Goal: Information Seeking & Learning: Learn about a topic

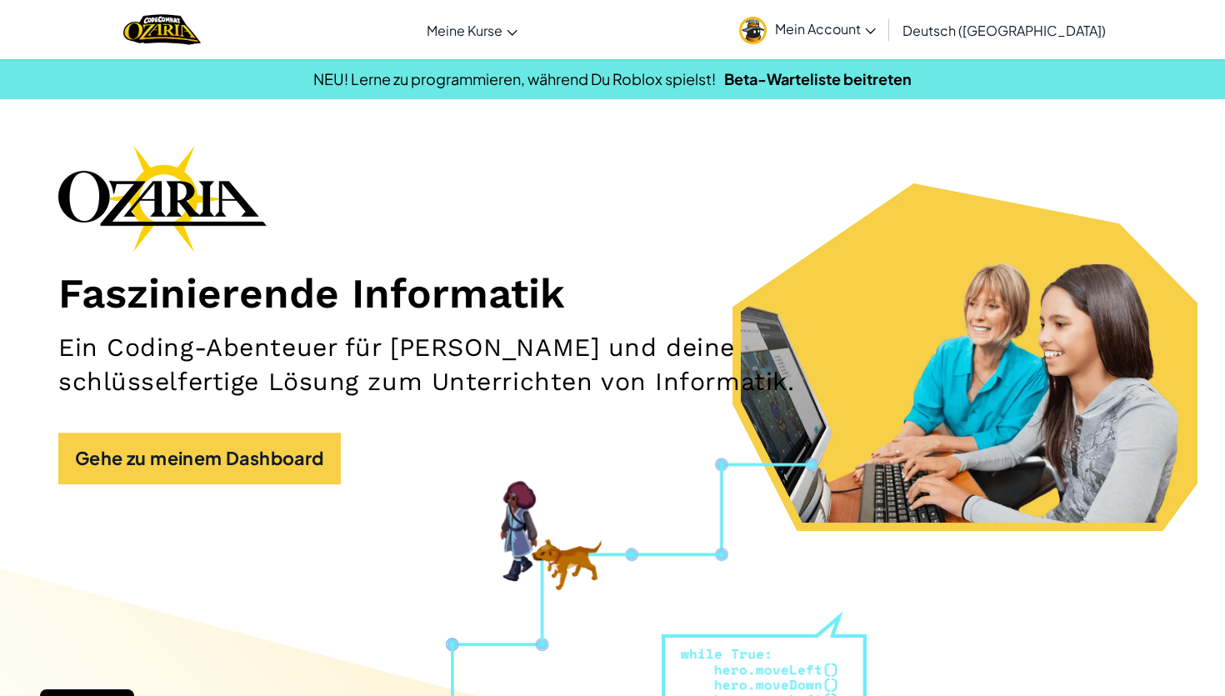
click at [876, 28] on span "Mein Account" at bounding box center [825, 29] width 101 height 18
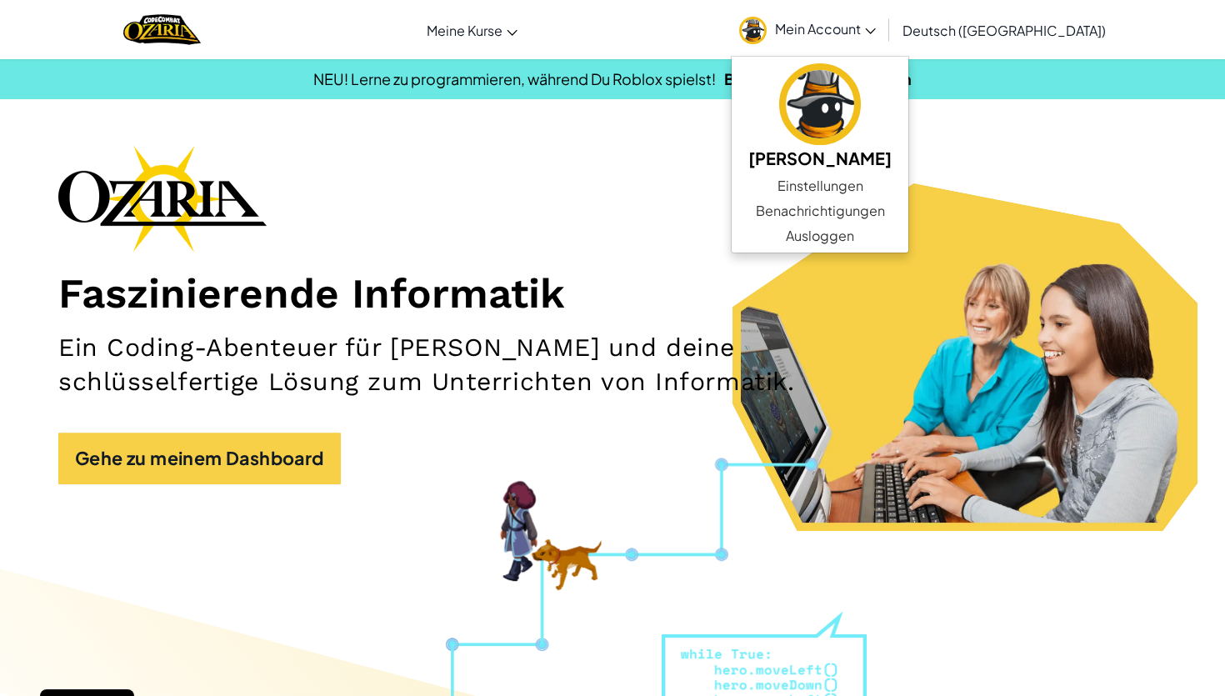
click at [625, 364] on h2 "Ein Coding-Abenteuer für [PERSON_NAME] und deine schlüsselfertige Lösung zum Un…" at bounding box center [429, 365] width 743 height 68
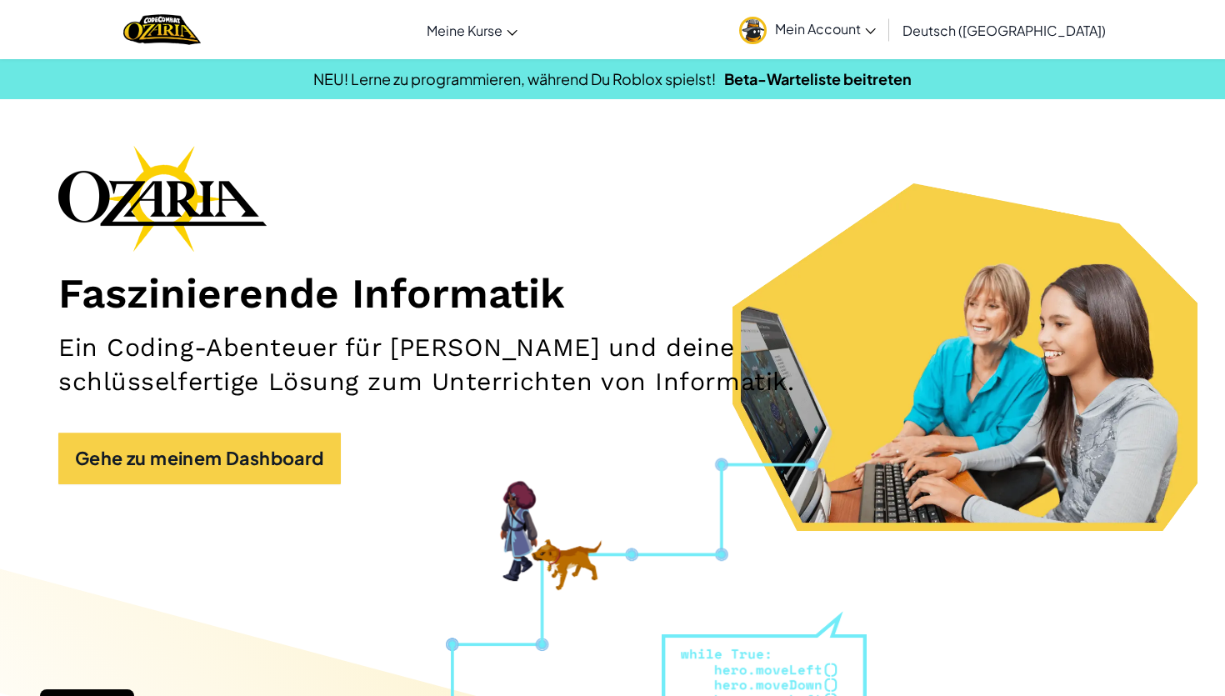
click at [292, 417] on div "Faszinierende Informatik Ein Coding-Abenteuer für [PERSON_NAME] und deine schlü…" at bounding box center [612, 323] width 1109 height 356
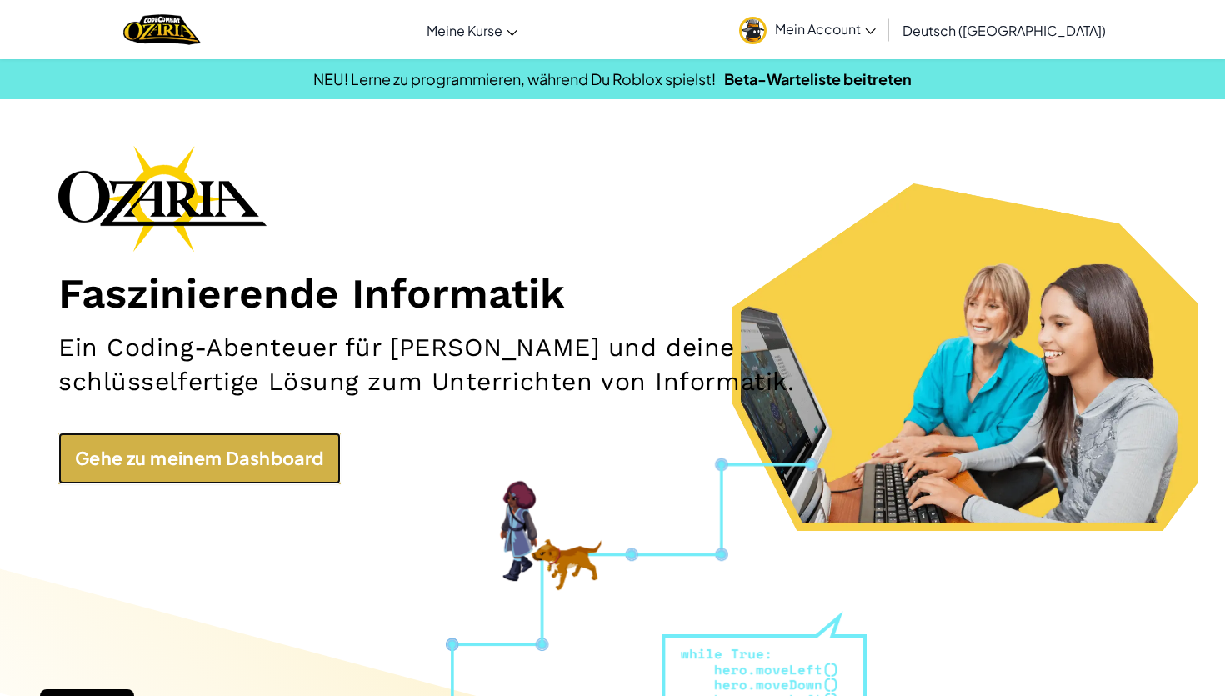
click at [291, 453] on link "Gehe zu meinem Dashboard" at bounding box center [199, 459] width 283 height 52
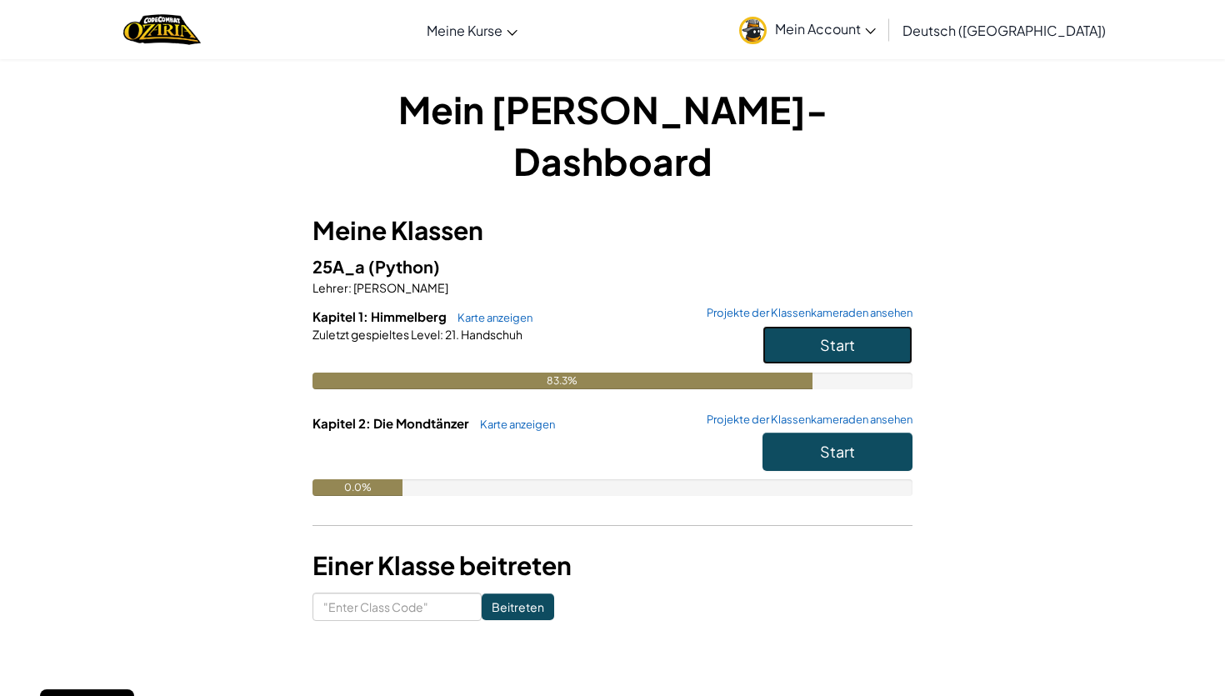
click at [856, 326] on button "Start" at bounding box center [838, 345] width 150 height 38
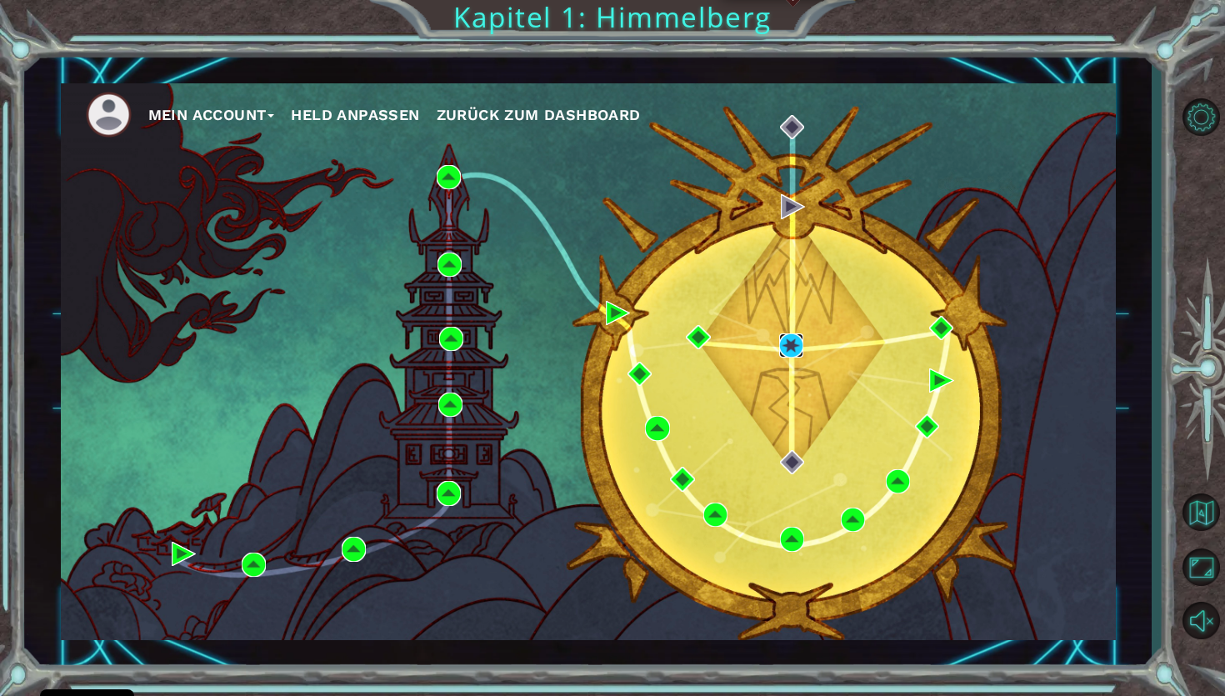
click at [787, 342] on img at bounding box center [791, 345] width 24 height 24
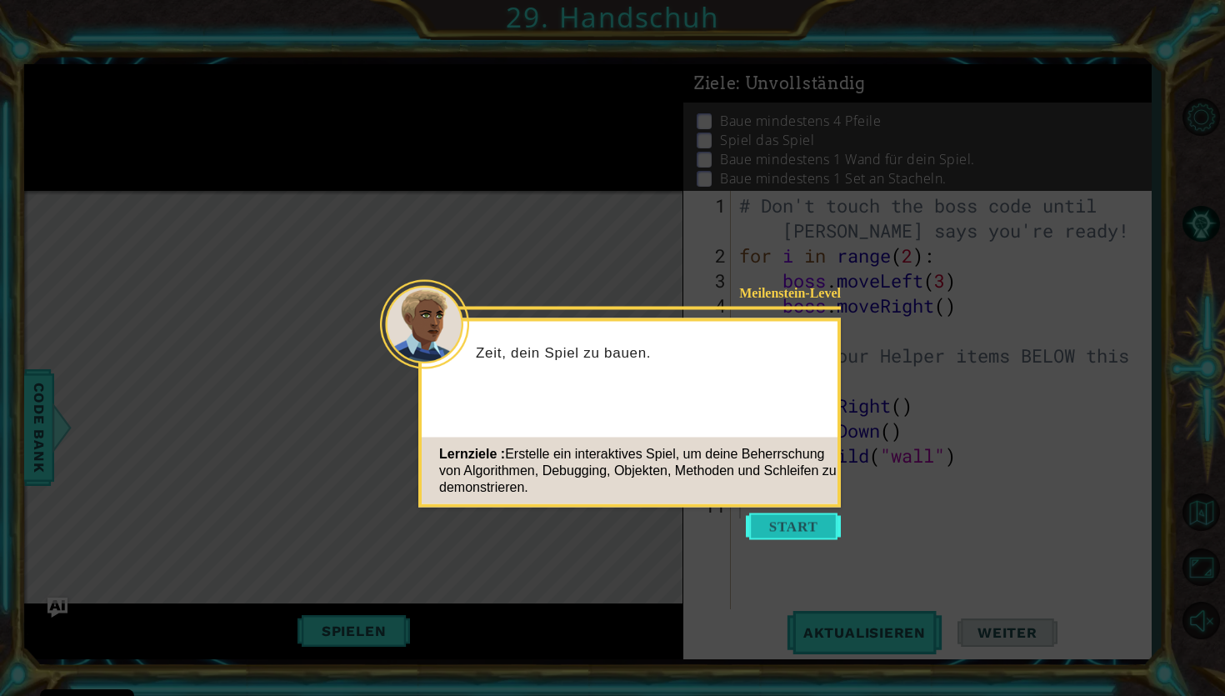
click at [815, 529] on button "Start" at bounding box center [793, 526] width 95 height 27
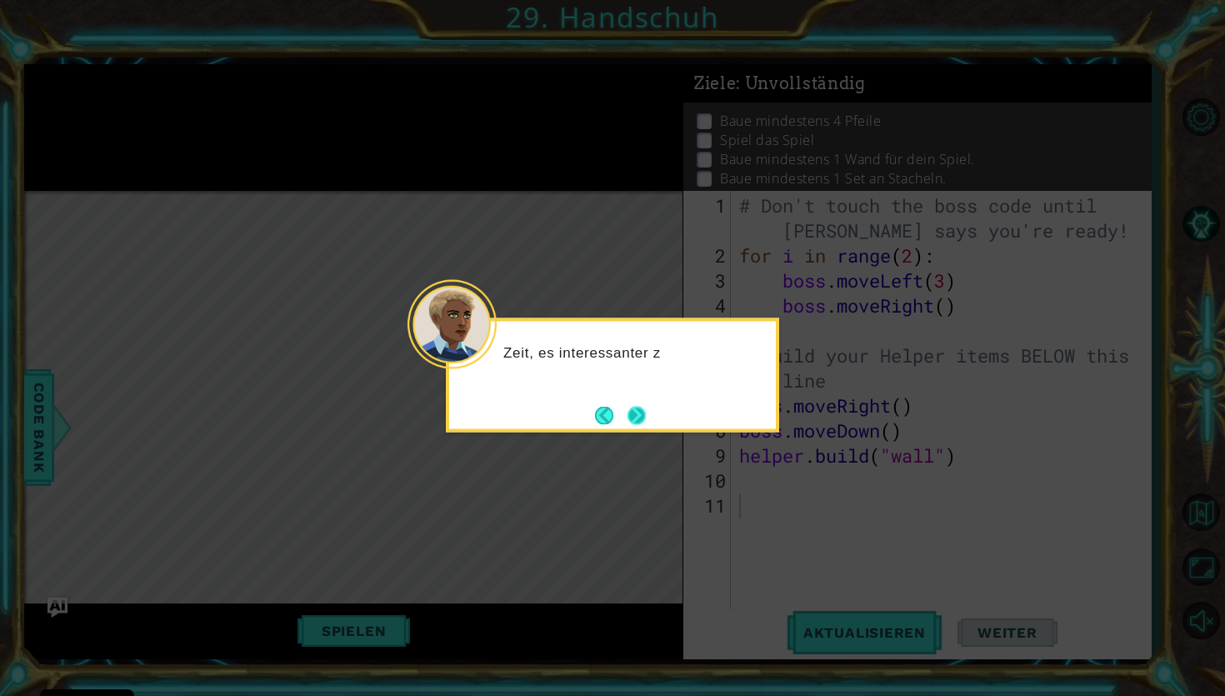
click at [640, 414] on button "Weiter" at bounding box center [637, 415] width 18 height 18
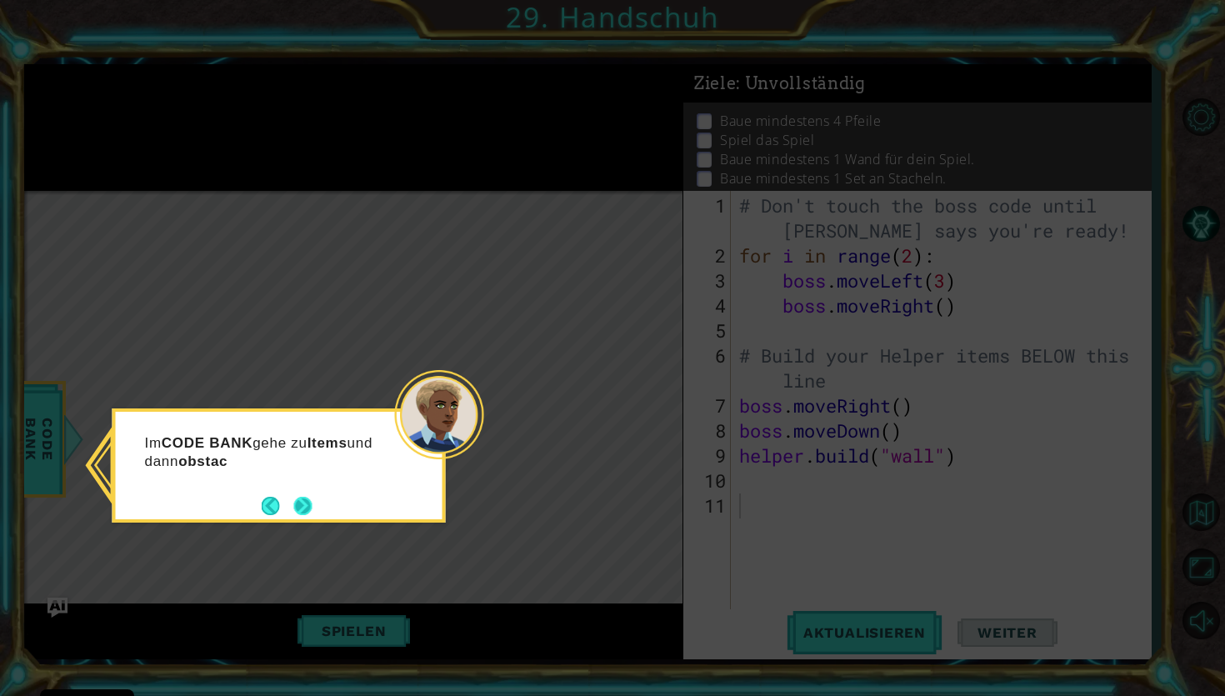
click at [304, 507] on button "Weiter" at bounding box center [302, 505] width 19 height 19
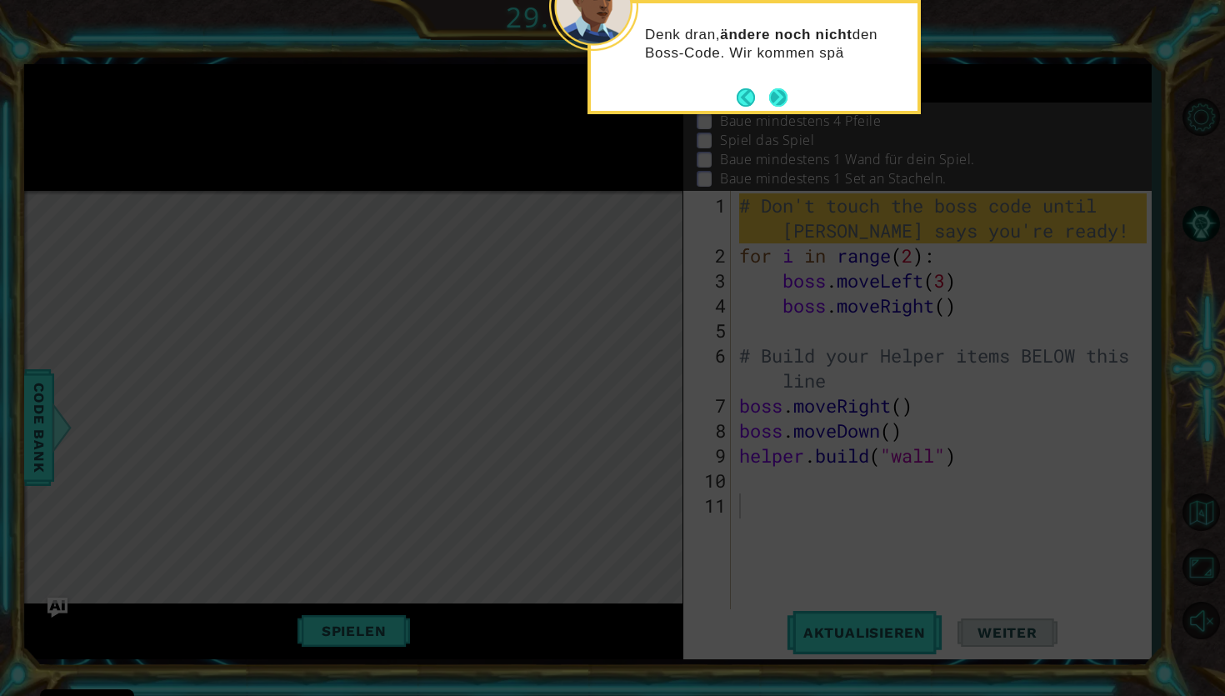
click at [784, 93] on button "Weiter" at bounding box center [778, 97] width 18 height 18
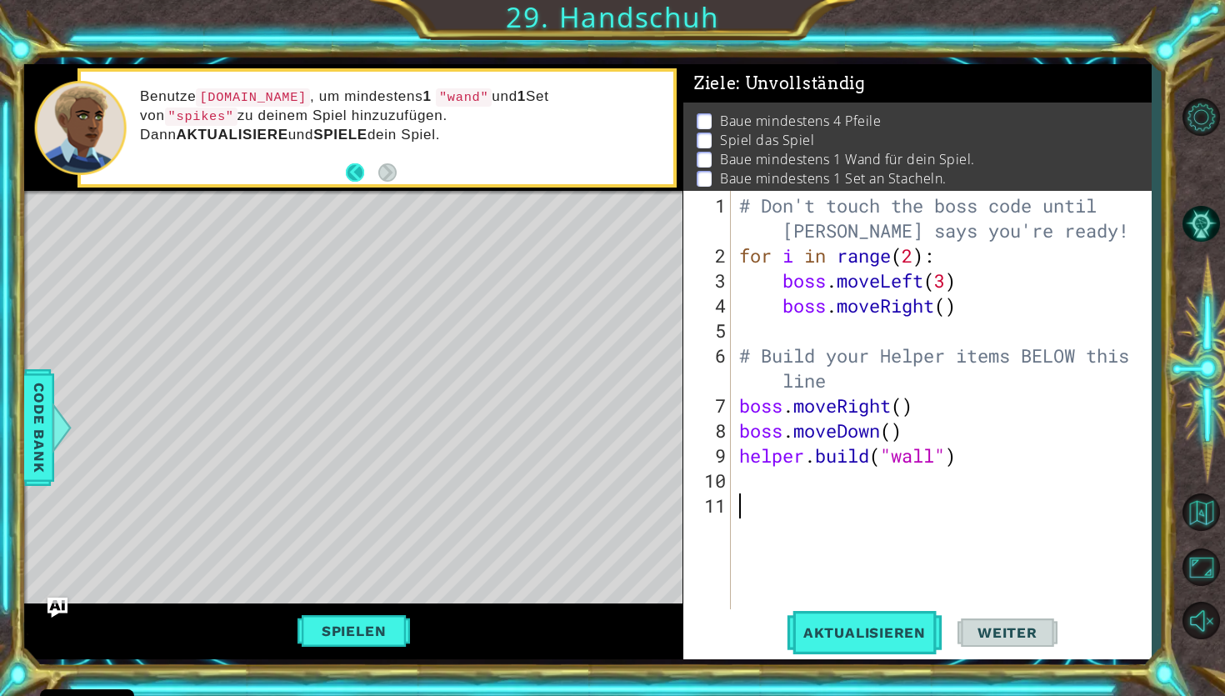
click at [358, 177] on button "Zurück" at bounding box center [362, 172] width 33 height 18
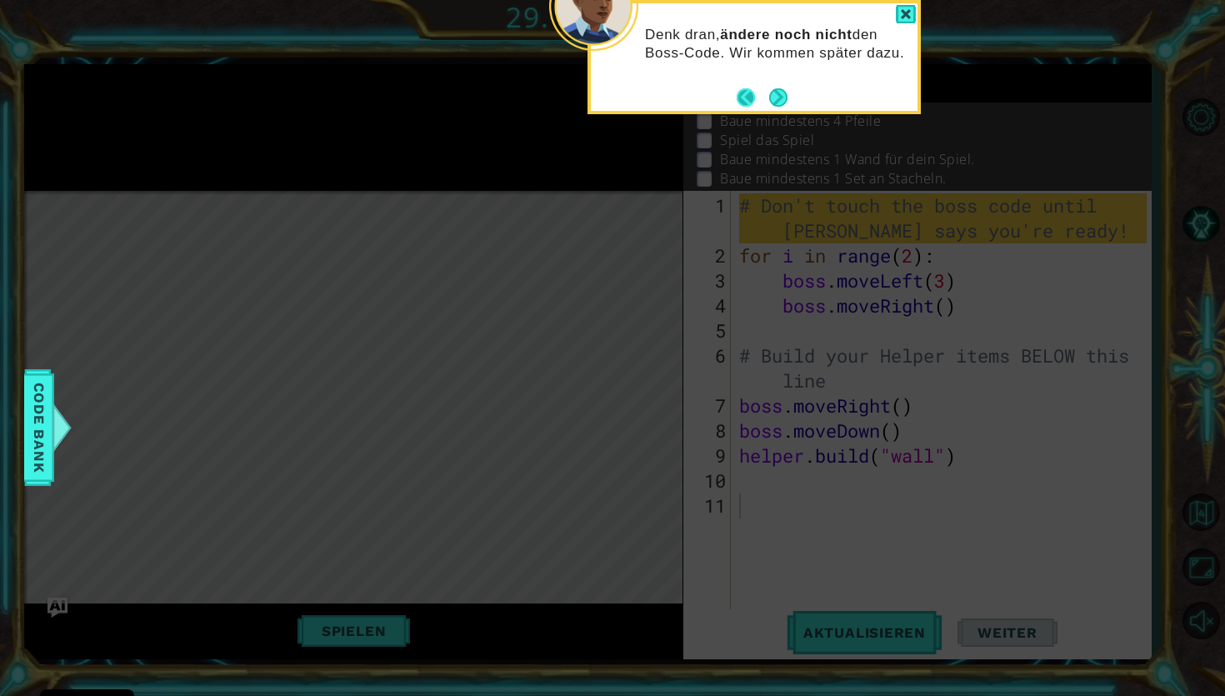
click at [738, 90] on button "Zurück" at bounding box center [753, 97] width 33 height 18
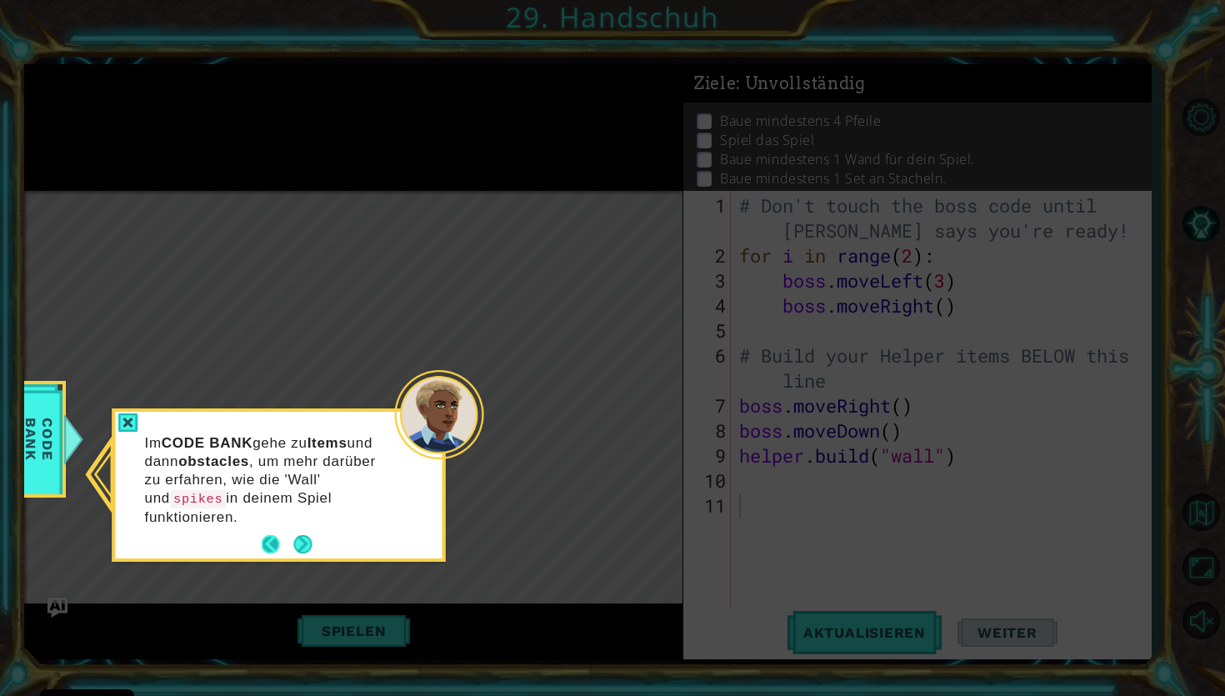
click at [277, 543] on button "Zurück" at bounding box center [278, 544] width 33 height 18
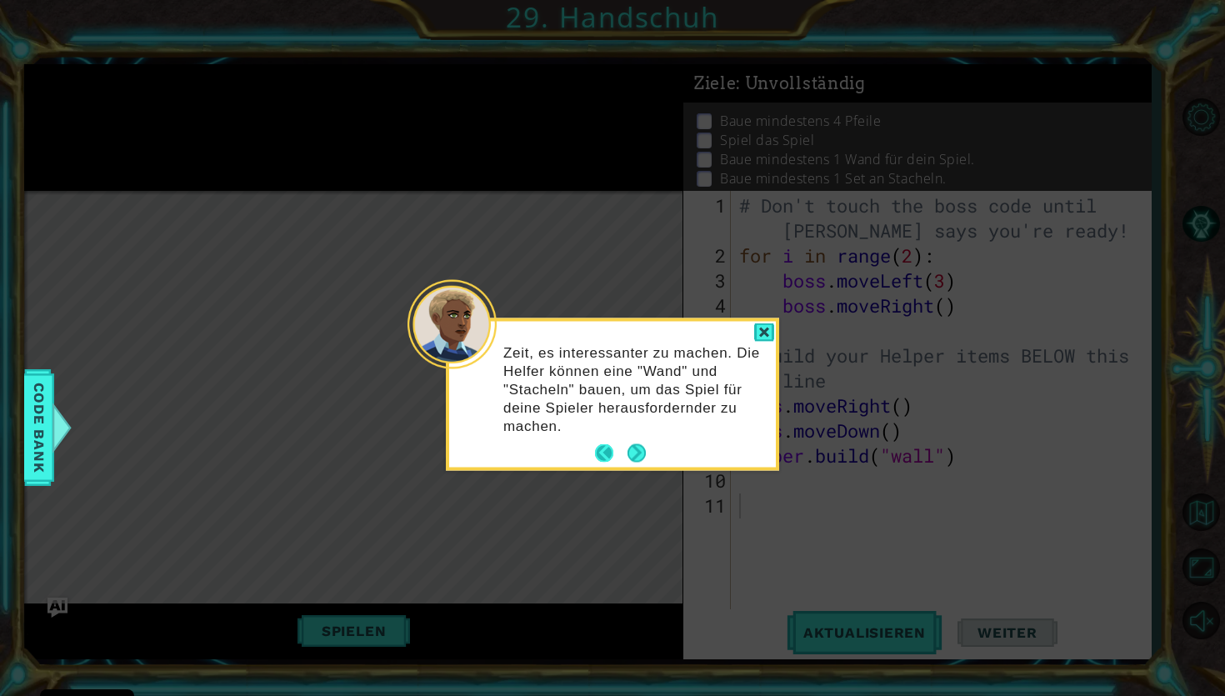
click at [605, 453] on button "Zurück" at bounding box center [611, 453] width 33 height 18
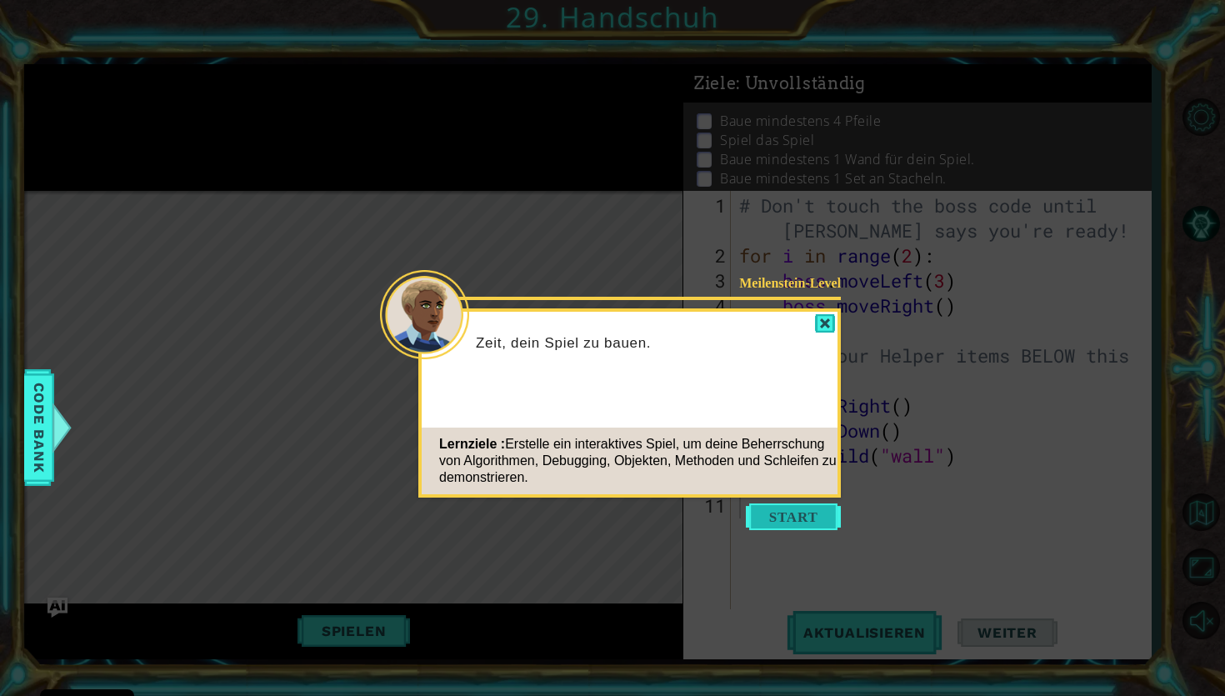
click at [803, 521] on button "Start" at bounding box center [793, 516] width 95 height 27
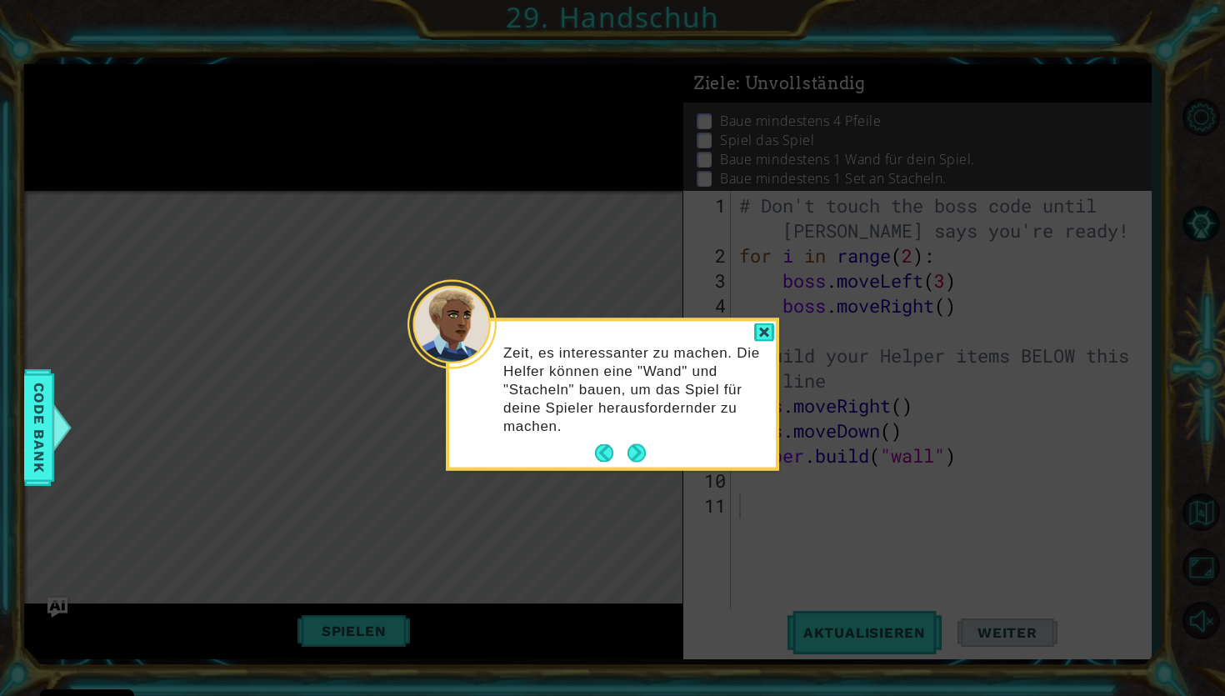
click at [646, 453] on button "Weiter" at bounding box center [637, 453] width 18 height 18
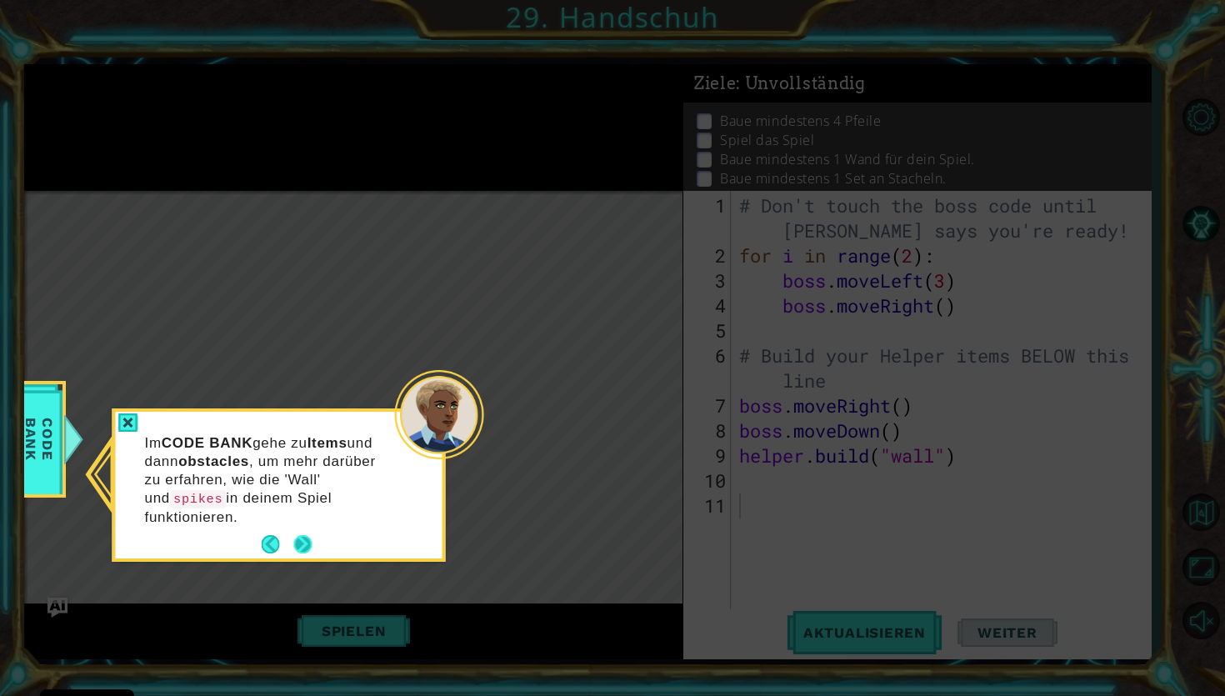
click at [312, 549] on button "Weiter" at bounding box center [302, 544] width 18 height 18
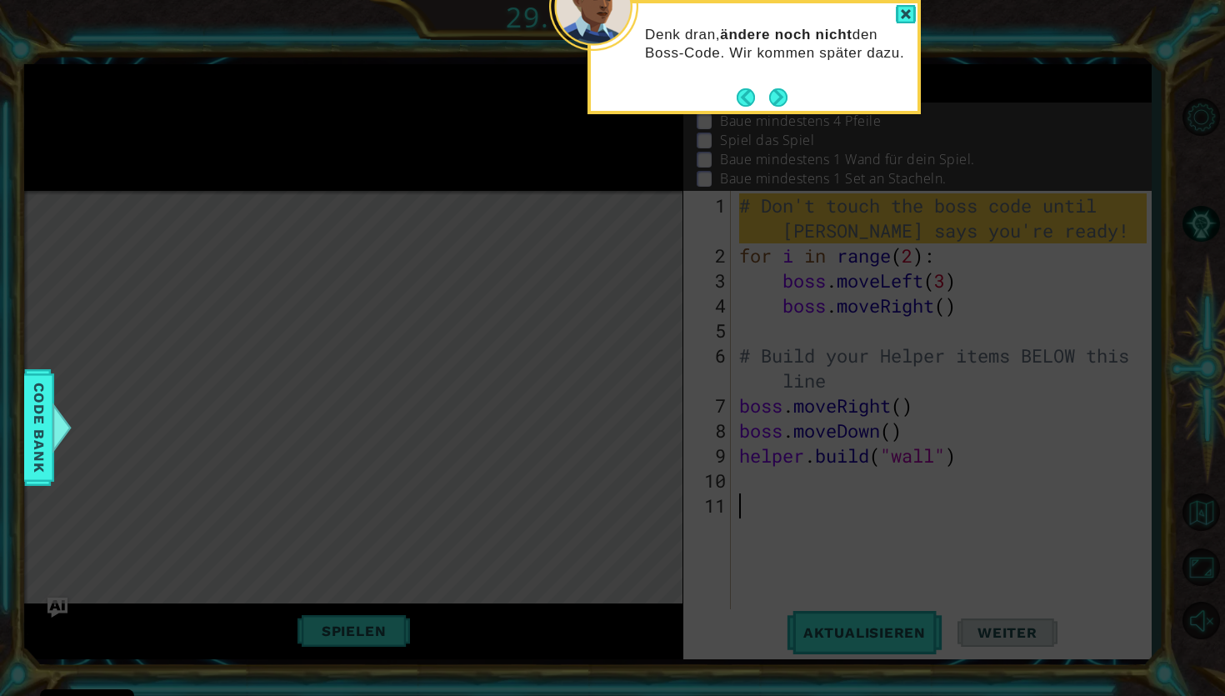
click at [313, 549] on icon at bounding box center [612, 348] width 1225 height 696
click at [777, 100] on button "Weiter" at bounding box center [778, 97] width 18 height 18
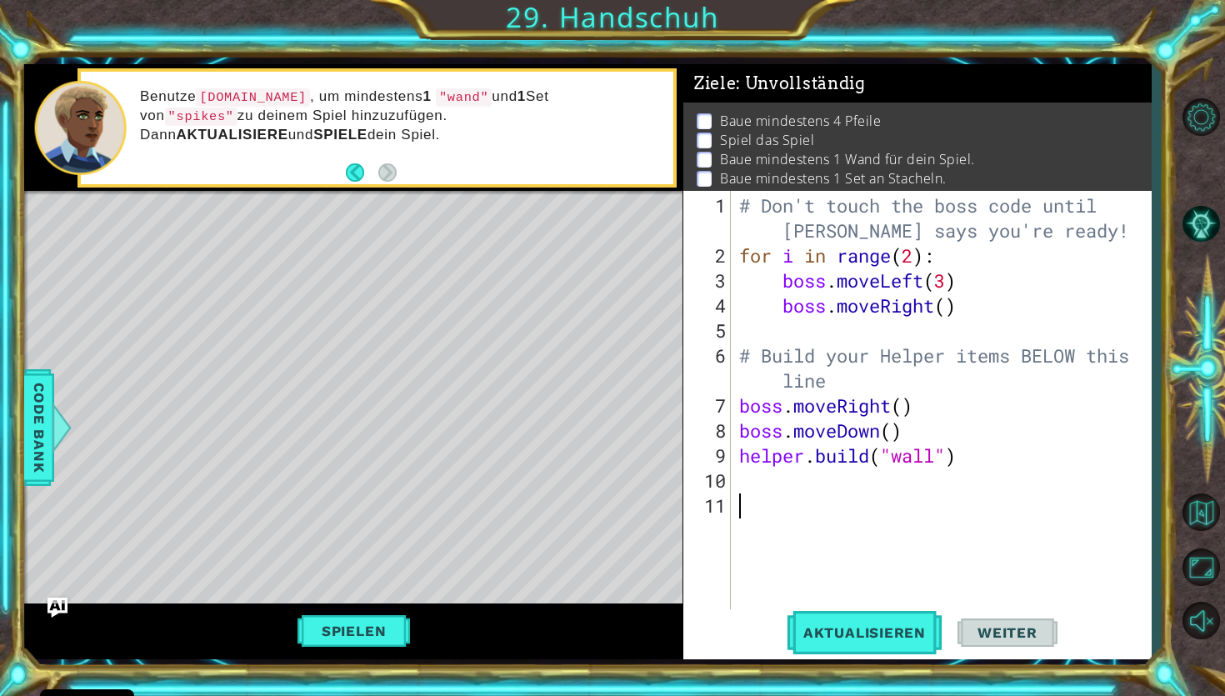
click at [248, 101] on code "[DOMAIN_NAME]" at bounding box center [253, 97] width 114 height 18
click at [767, 483] on div "# Don't touch the boss code until [PERSON_NAME] says you're ready! for i in ran…" at bounding box center [945, 443] width 419 height 500
click at [785, 158] on p "Baue mindestens 1 Wand für dein Spiel." at bounding box center [847, 159] width 255 height 18
click at [868, 123] on p "Baue mindestens 4 Pfeile" at bounding box center [800, 121] width 161 height 18
click at [803, 427] on div "# Don't touch the boss code until [PERSON_NAME] says you're ready! for i in ran…" at bounding box center [945, 443] width 419 height 500
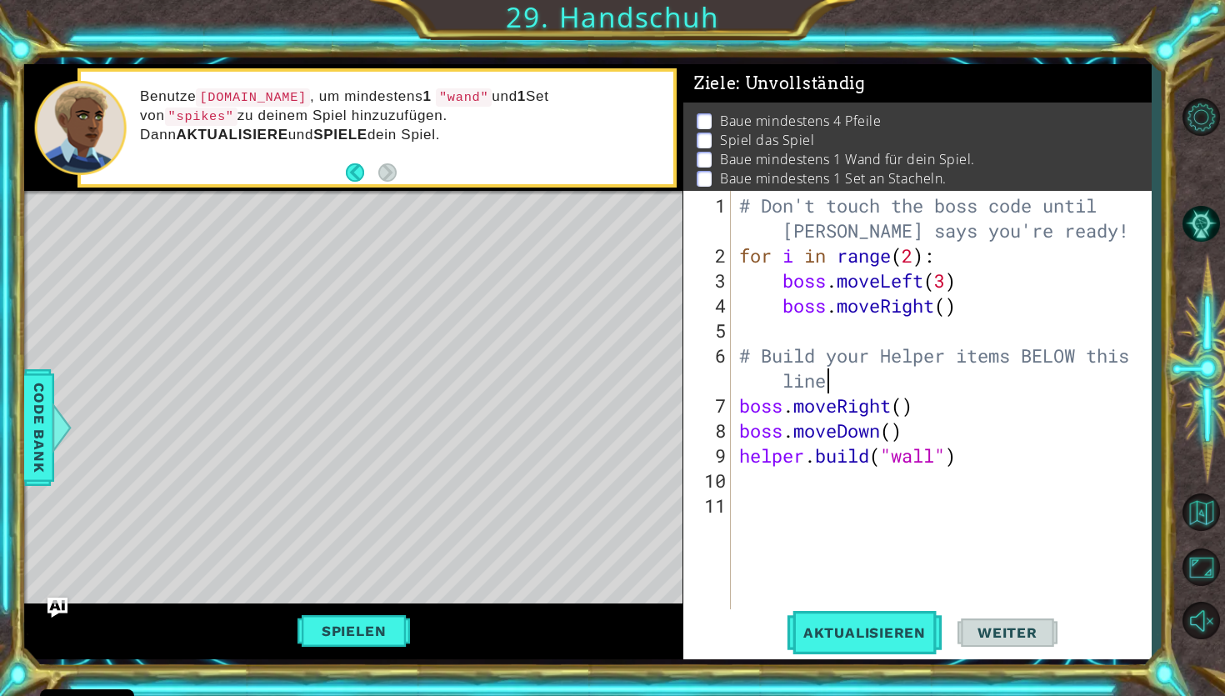
click at [829, 388] on div "# Don't touch the boss code until [PERSON_NAME] says you're ready! for i in ran…" at bounding box center [945, 443] width 419 height 500
type textarea "# Build your Helper items BELOW this line"
click at [809, 384] on div "# Don't touch the boss code until [PERSON_NAME] says you're ready! for i in ran…" at bounding box center [945, 443] width 419 height 500
click at [883, 654] on button "Aktualisieren" at bounding box center [865, 632] width 156 height 47
click at [854, 633] on span "Aktualisieren" at bounding box center [865, 632] width 156 height 17
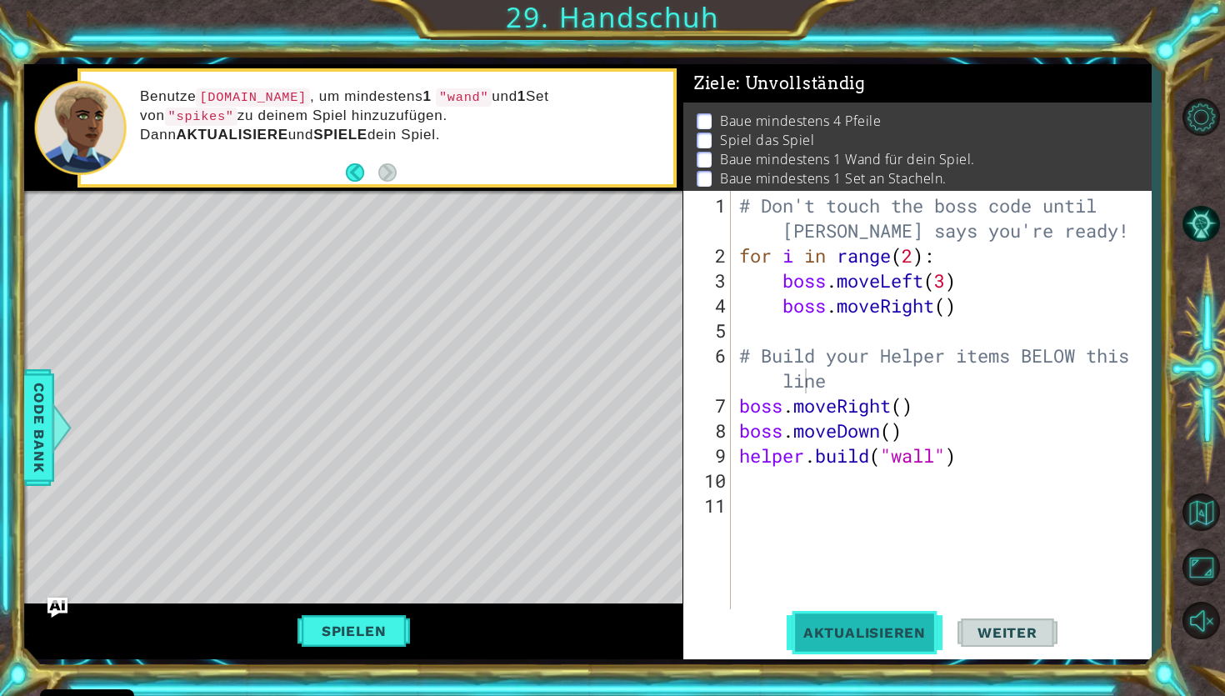
click at [852, 633] on span "Aktualisieren" at bounding box center [865, 632] width 156 height 17
click at [799, 486] on div "# Don't touch the boss code until [PERSON_NAME] says you're ready! for i in ran…" at bounding box center [945, 443] width 419 height 500
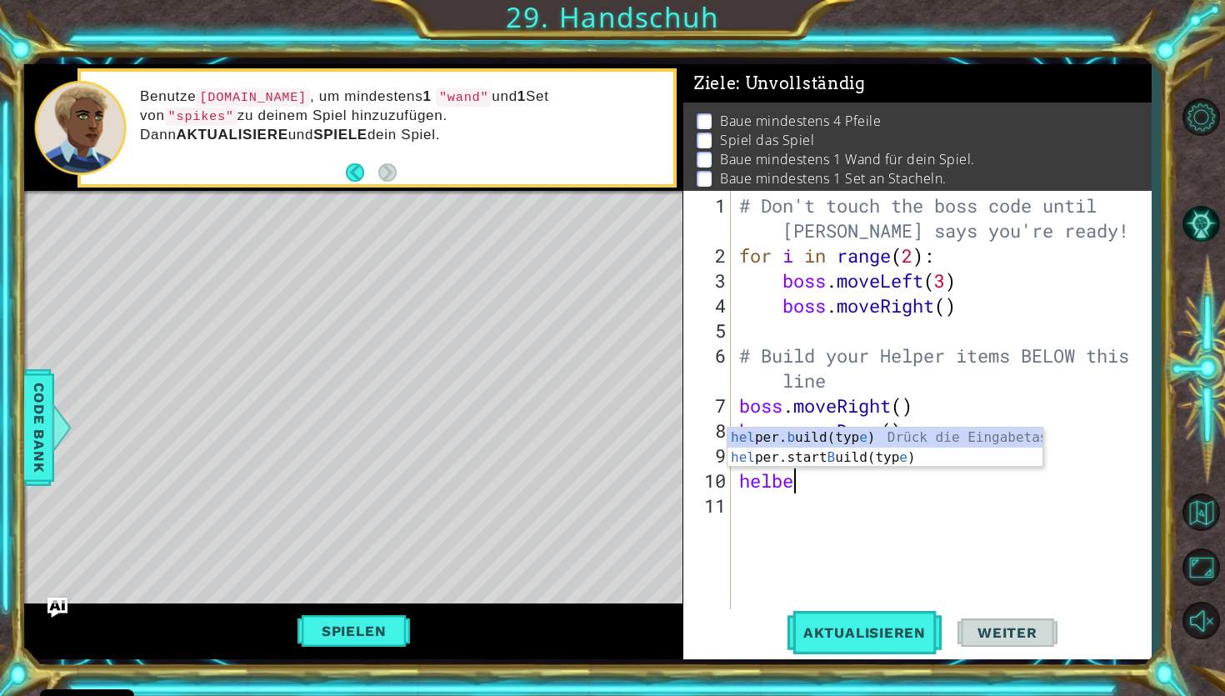
scroll to position [0, 2]
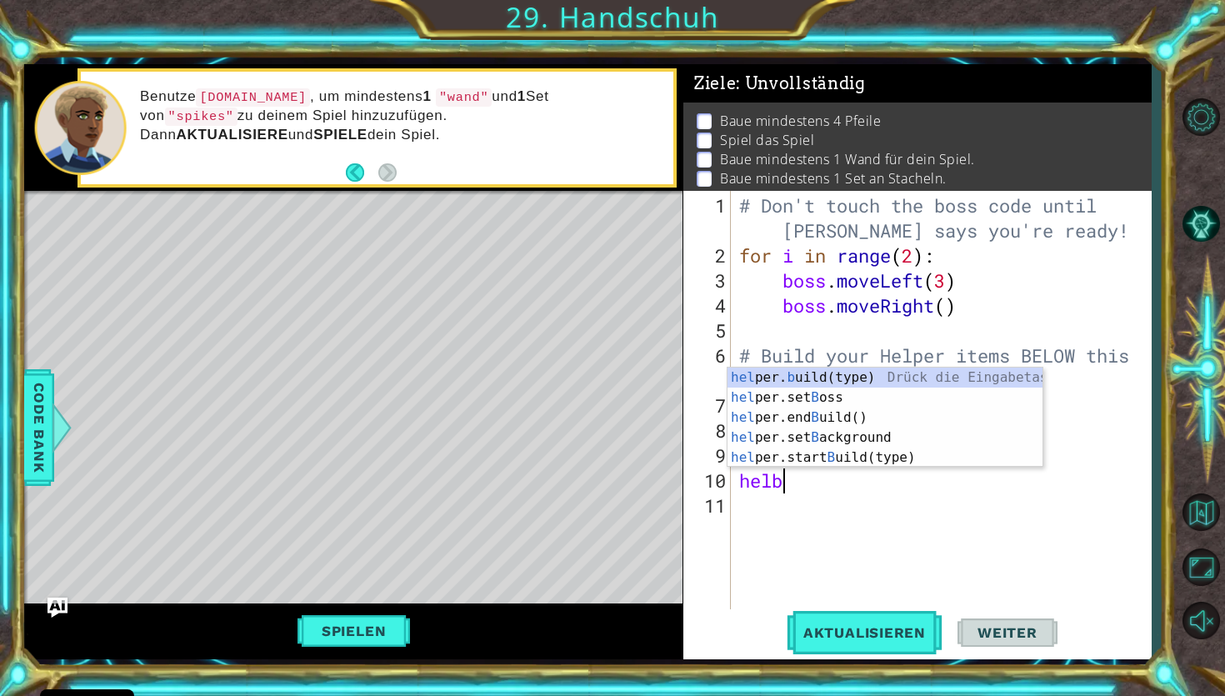
type textarea "hel"
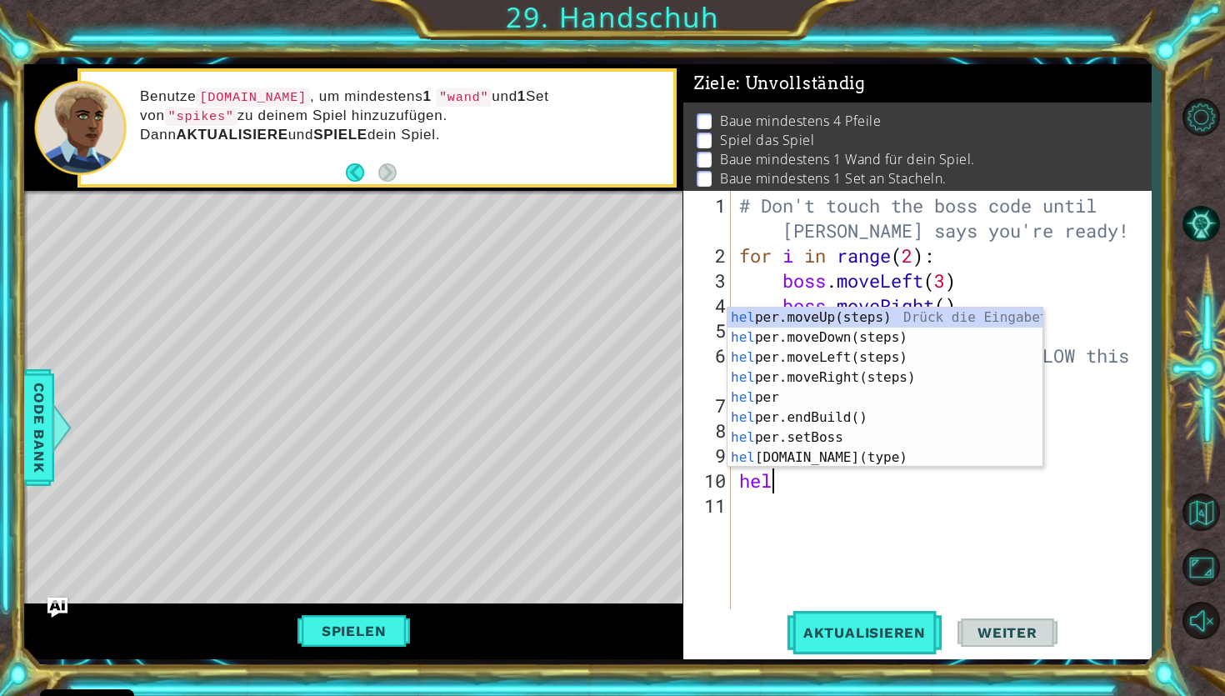
scroll to position [0, 1]
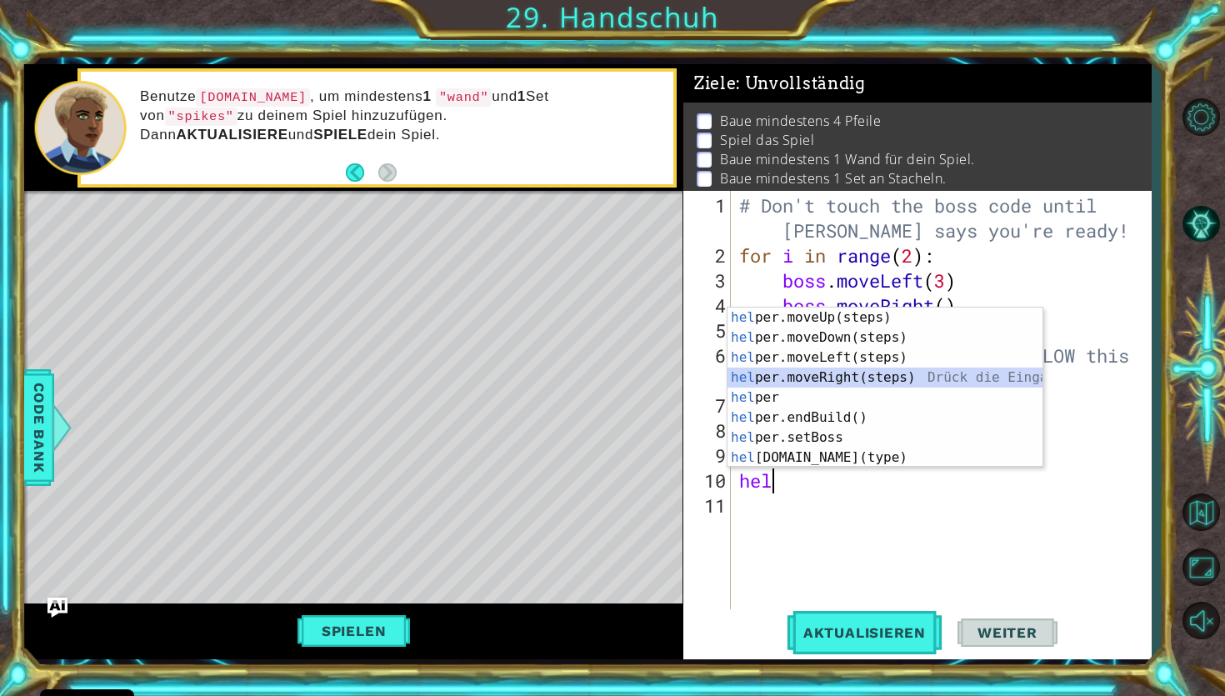
click at [913, 372] on div "hel per.moveUp(steps) Drück die Eingabetaste hel per.moveDown(steps) Drück die …" at bounding box center [885, 408] width 315 height 200
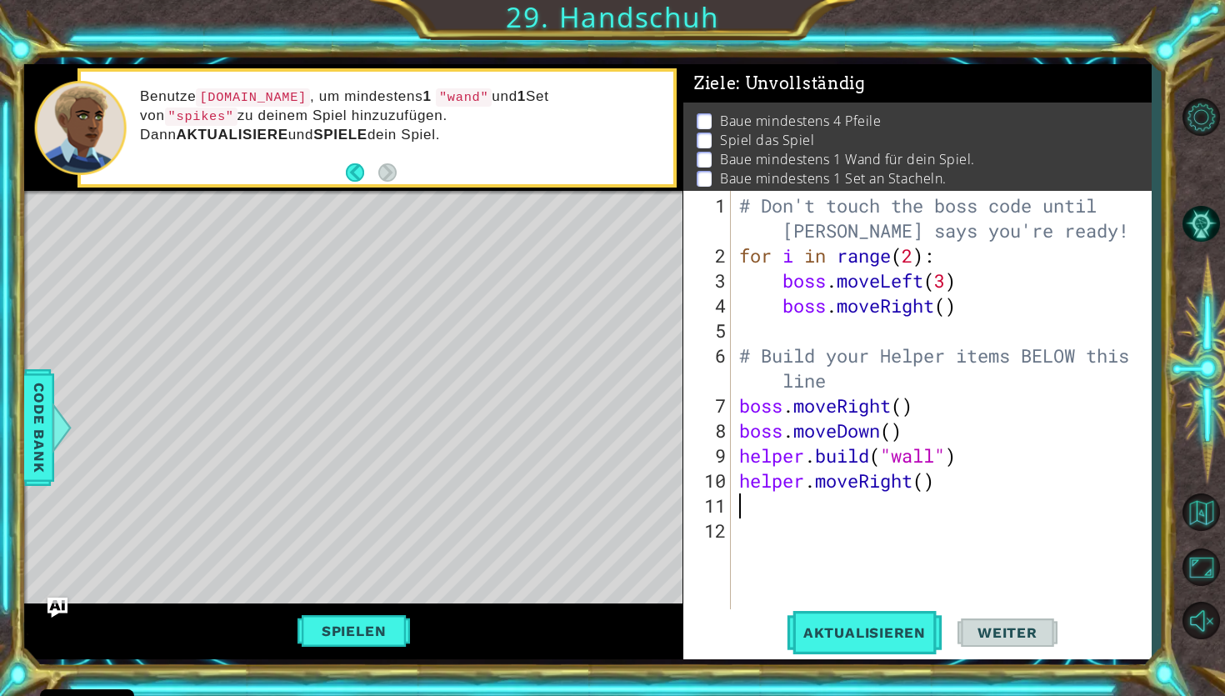
click at [929, 488] on div "# Don't touch the boss code until [PERSON_NAME] says you're ready! for i in ran…" at bounding box center [945, 443] width 419 height 500
click at [929, 474] on div "# Don't touch the boss code until [PERSON_NAME] says you're ready! for i in ran…" at bounding box center [945, 443] width 419 height 500
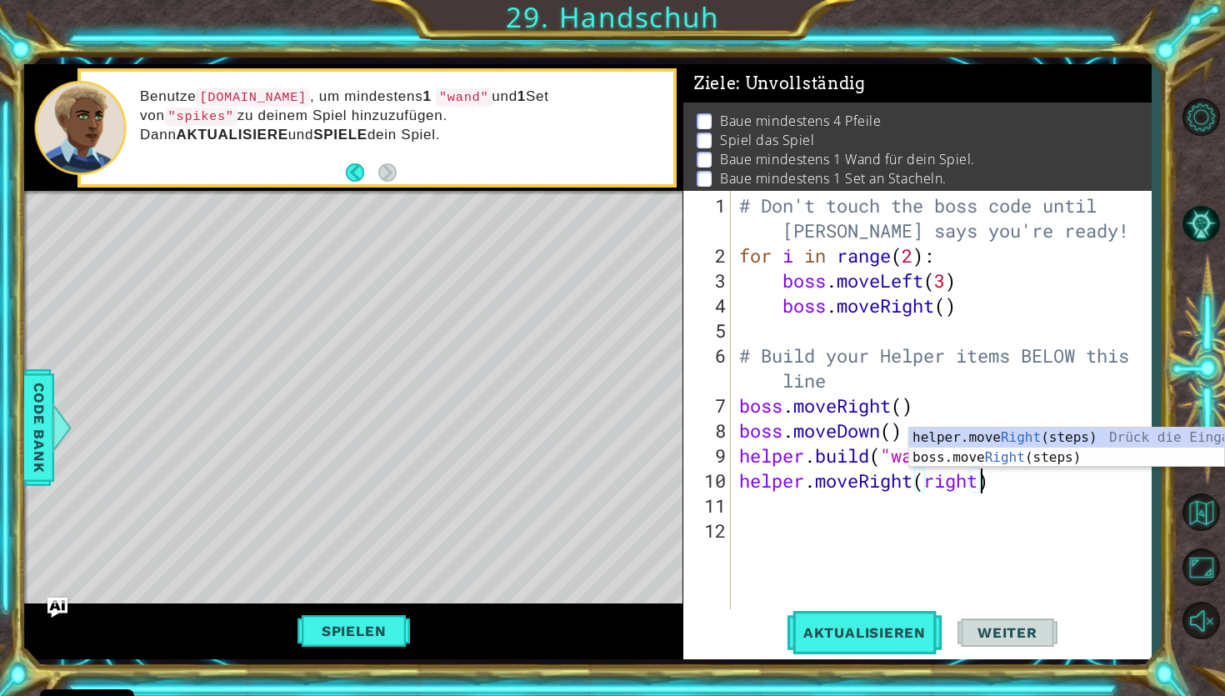
scroll to position [0, 10]
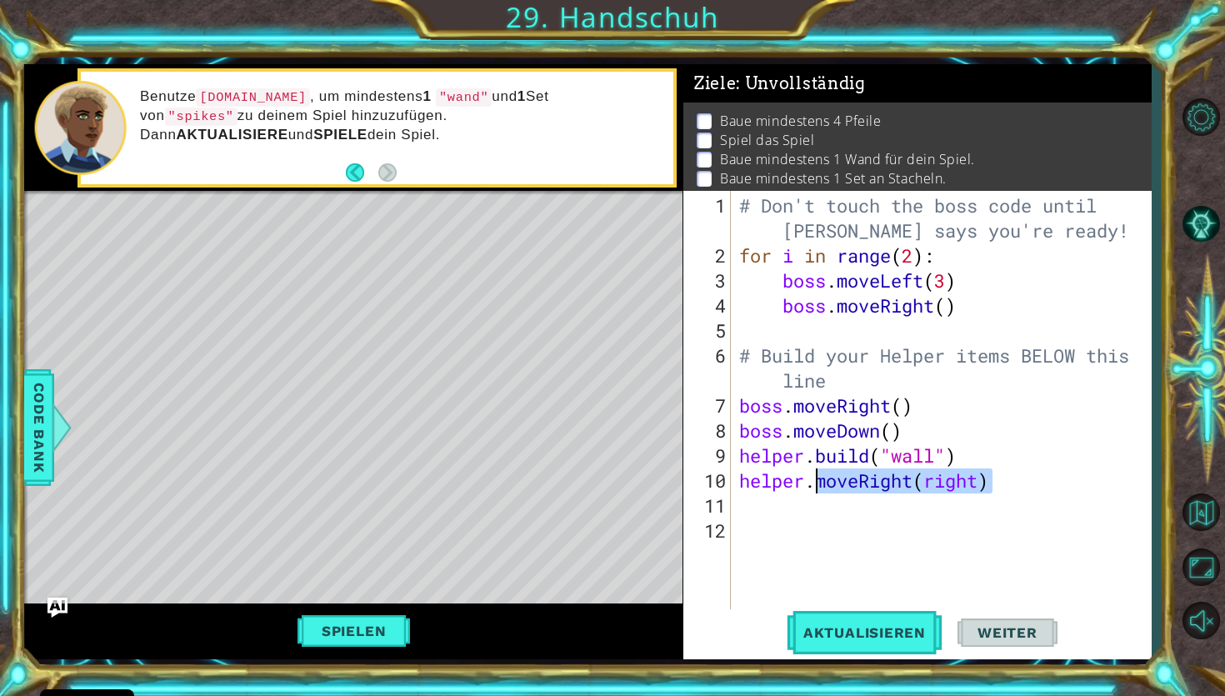
drag, startPoint x: 1019, startPoint y: 480, endPoint x: 817, endPoint y: 482, distance: 201.7
click at [817, 482] on div "# Don't touch the boss code until [PERSON_NAME] says you're ready! for i in ran…" at bounding box center [945, 443] width 419 height 500
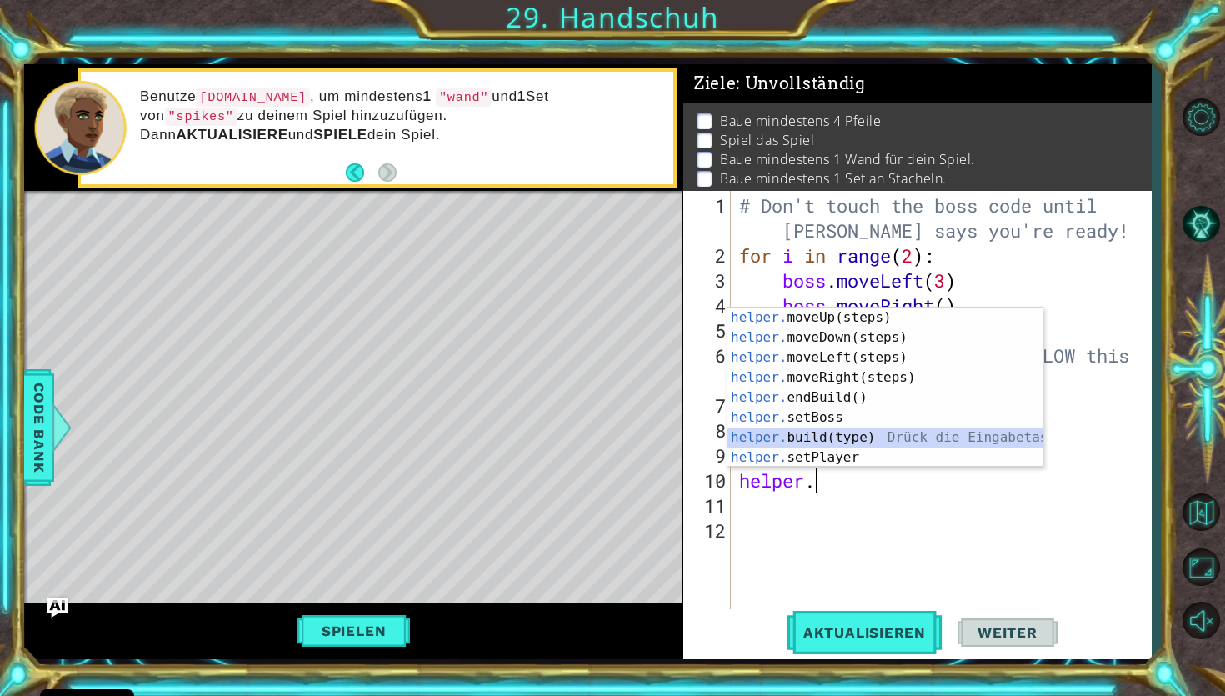
click at [891, 439] on div "helper. moveUp(steps) Drück die Eingabetaste helper. moveDown(steps) Drück die …" at bounding box center [885, 408] width 315 height 200
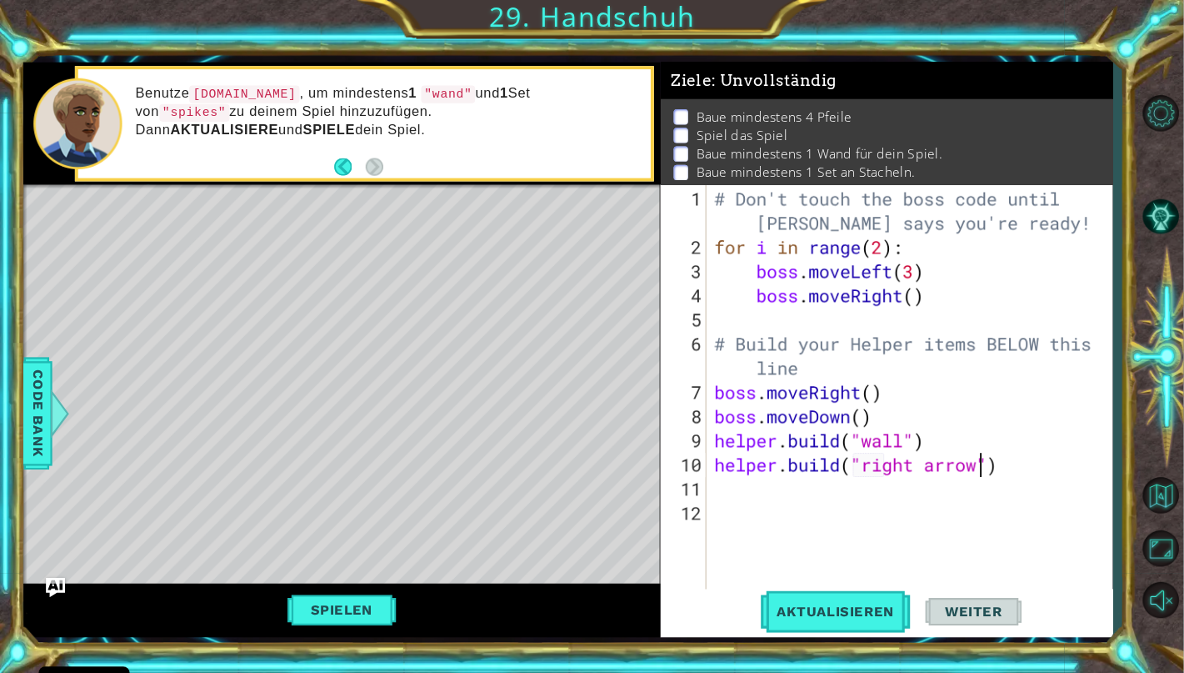
scroll to position [0, 12]
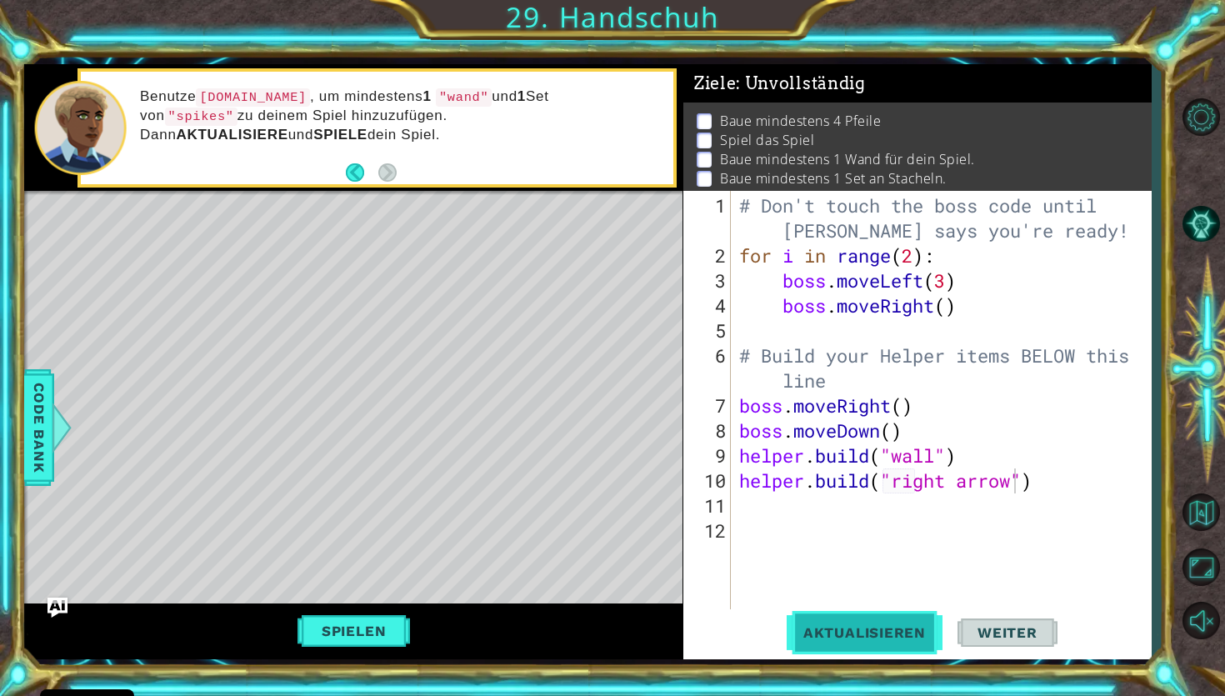
click at [897, 634] on span "Aktualisieren" at bounding box center [865, 632] width 156 height 17
click at [914, 629] on span "Aktualisieren" at bounding box center [865, 632] width 156 height 17
click at [366, 640] on button "Spielen" at bounding box center [354, 631] width 124 height 32
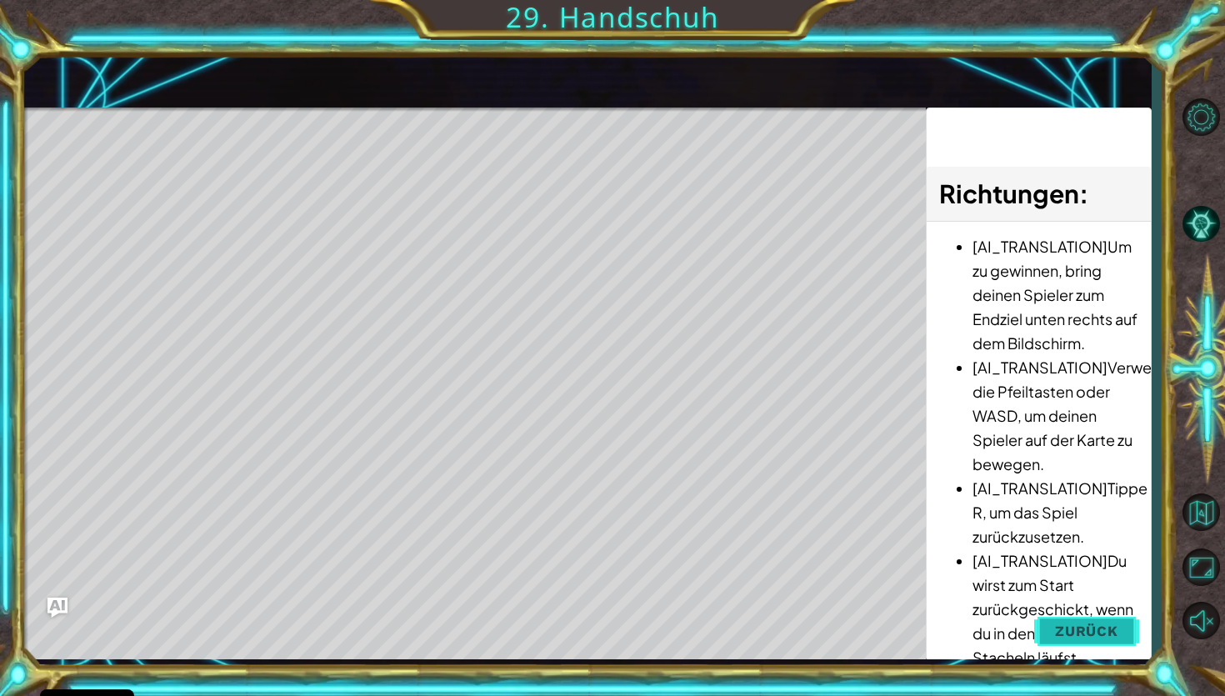
click at [1080, 625] on span "Zurück" at bounding box center [1086, 631] width 63 height 17
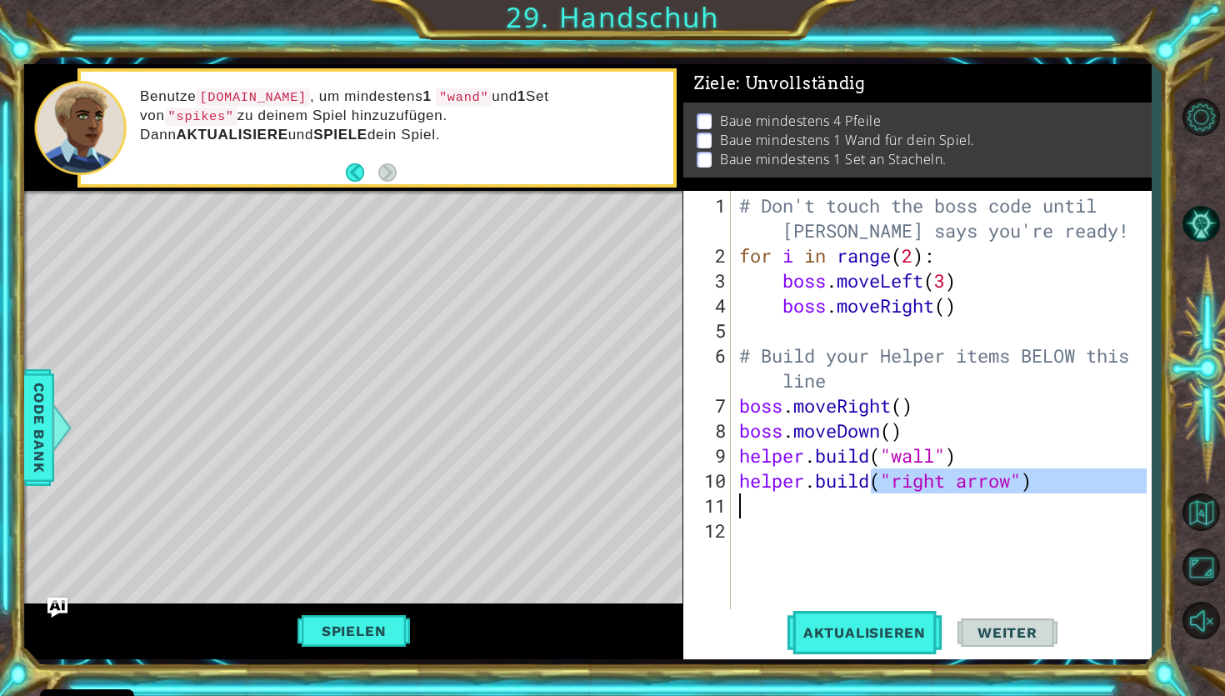
drag, startPoint x: 876, startPoint y: 475, endPoint x: 1102, endPoint y: 504, distance: 227.8
click at [1102, 504] on div "# Don't touch the boss code until [PERSON_NAME] says you're ready! for i in ran…" at bounding box center [945, 443] width 419 height 500
type textarea "[DOMAIN_NAME]"
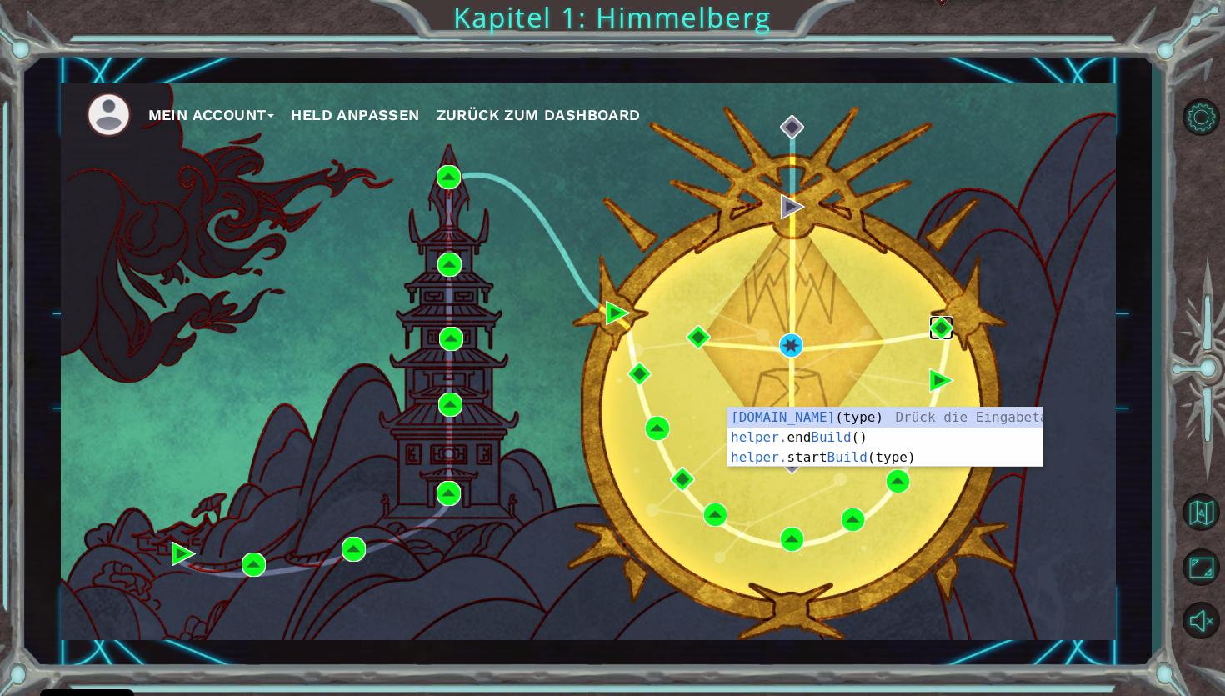
click at [939, 322] on img at bounding box center [941, 328] width 24 height 24
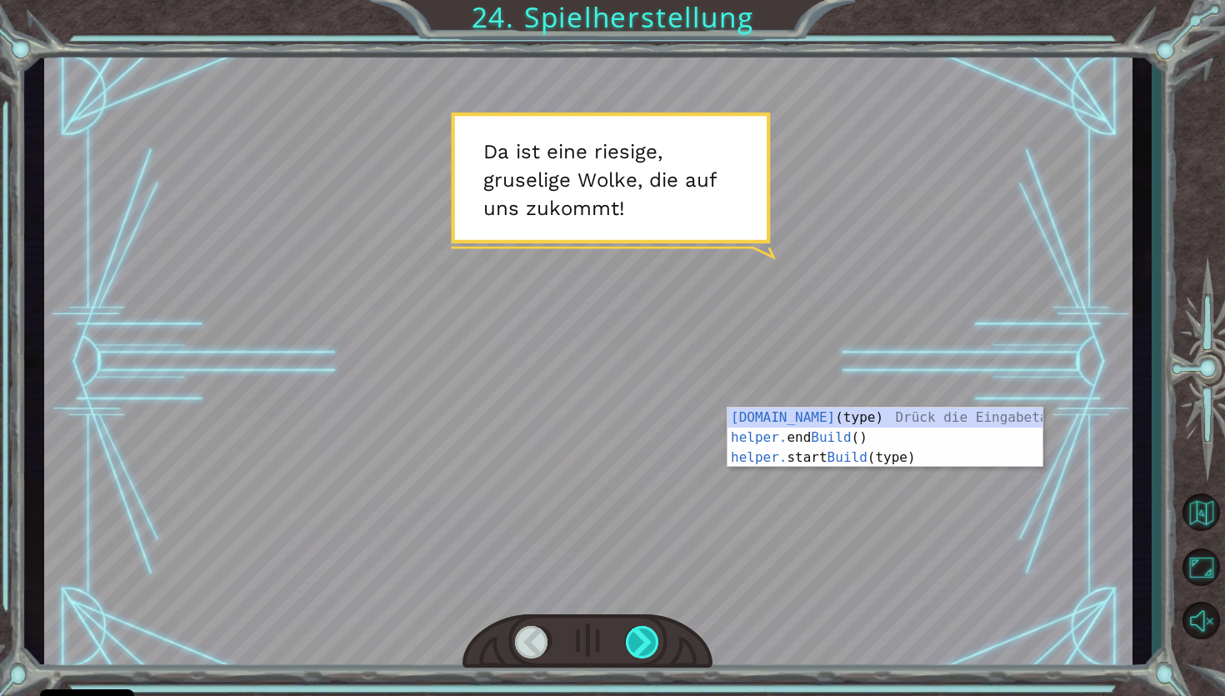
click at [645, 638] on div at bounding box center [643, 642] width 35 height 33
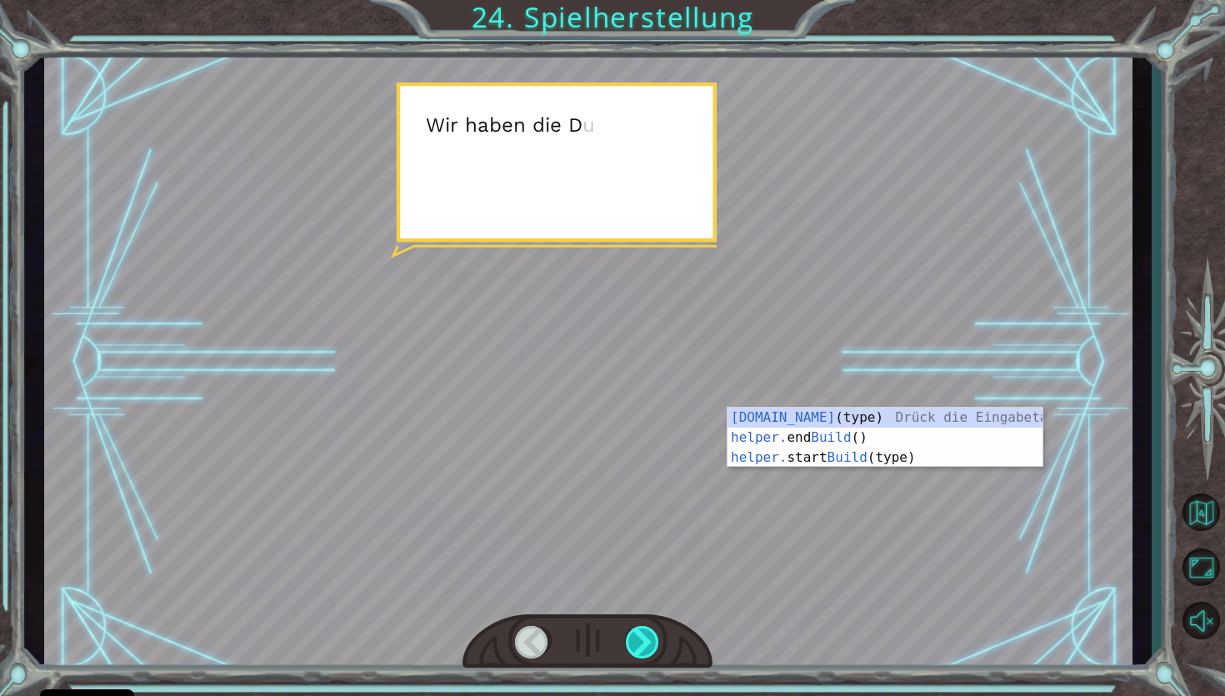
click at [645, 638] on div at bounding box center [643, 642] width 35 height 33
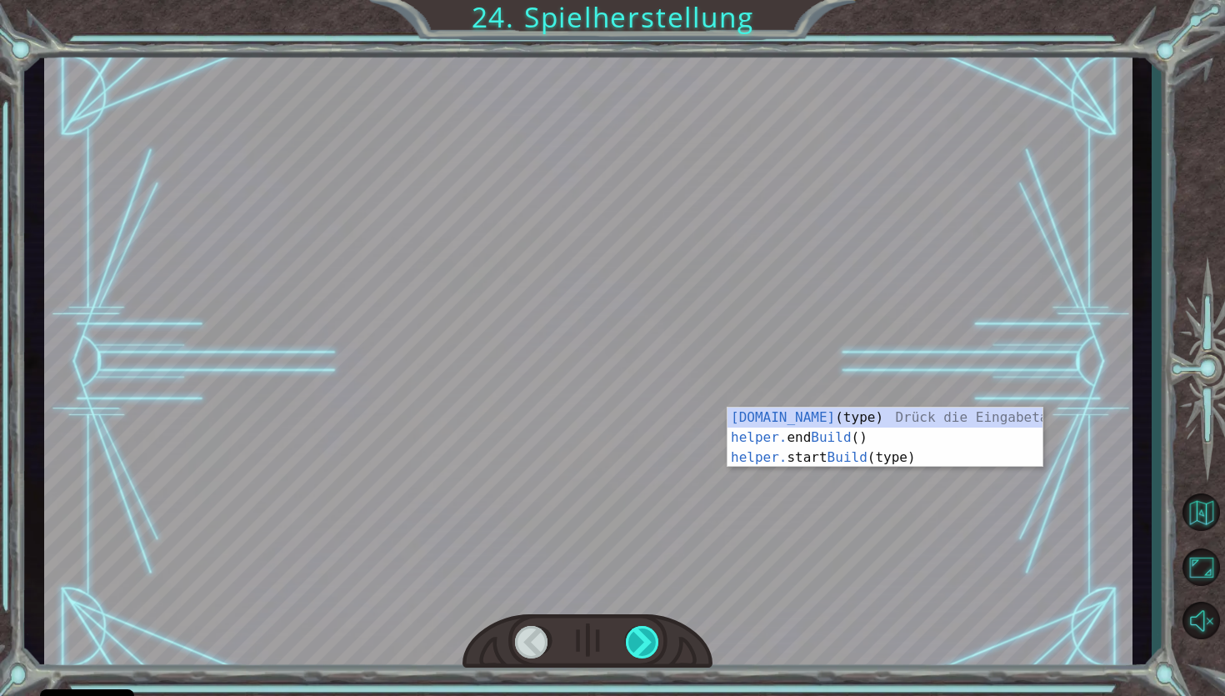
click at [645, 638] on div at bounding box center [643, 642] width 35 height 33
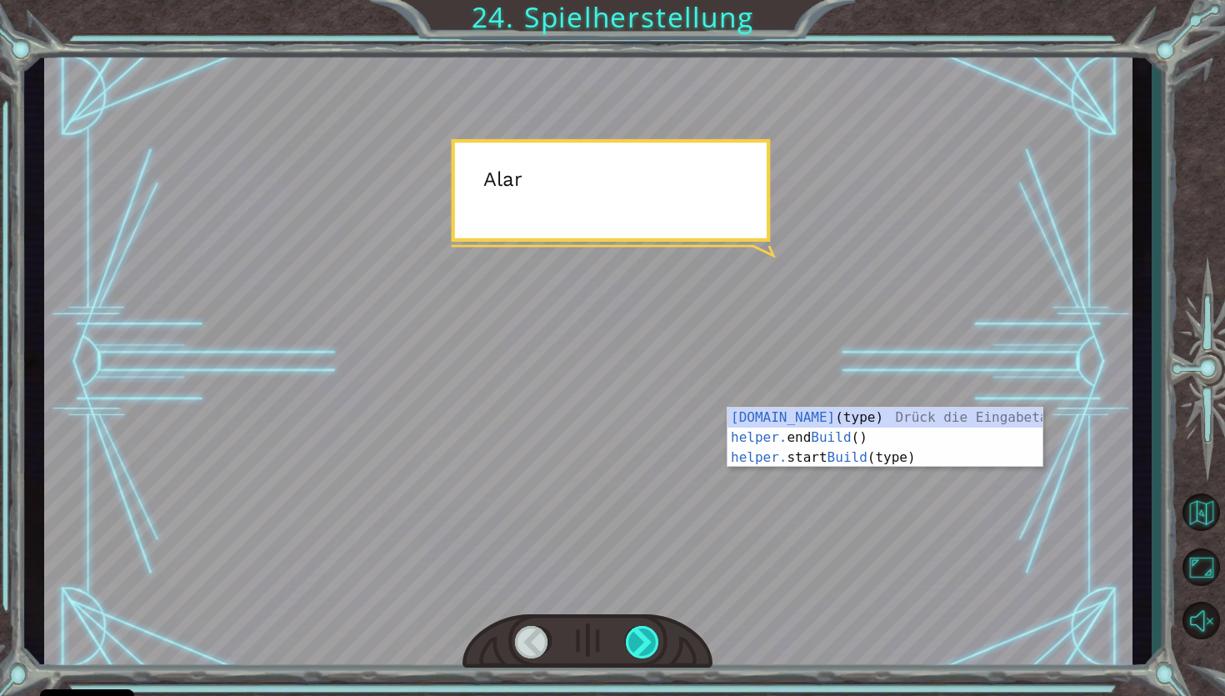
click at [645, 638] on div at bounding box center [643, 642] width 35 height 33
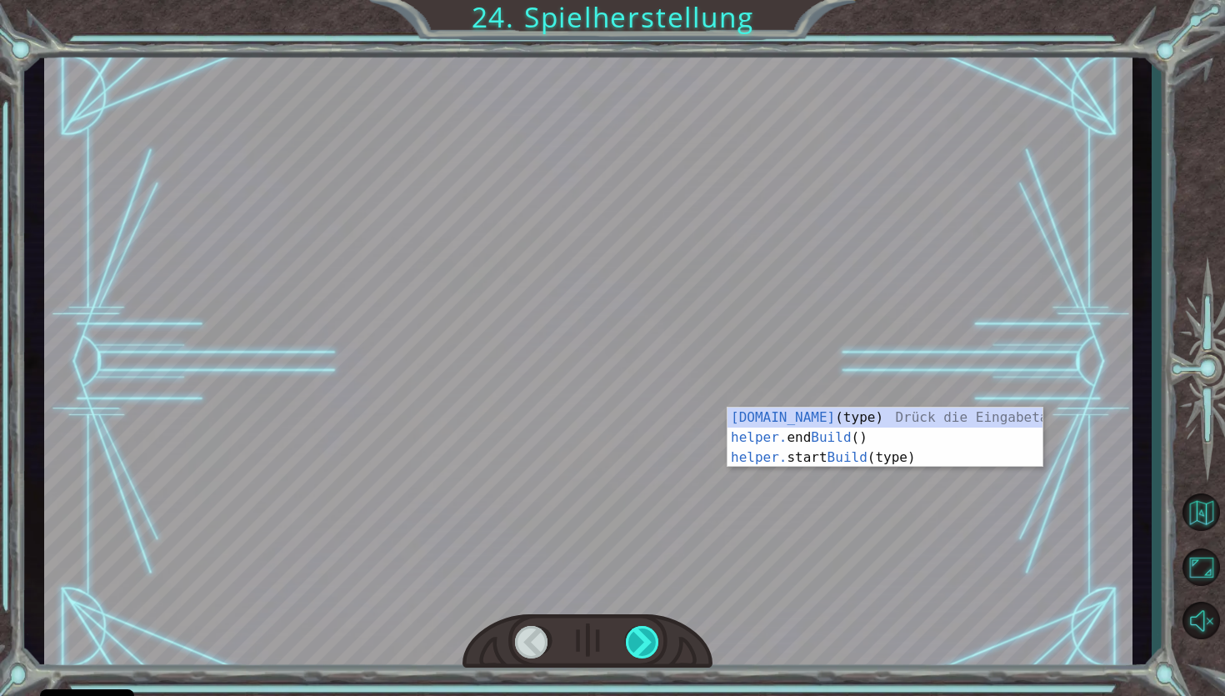
click at [645, 638] on div at bounding box center [643, 642] width 35 height 33
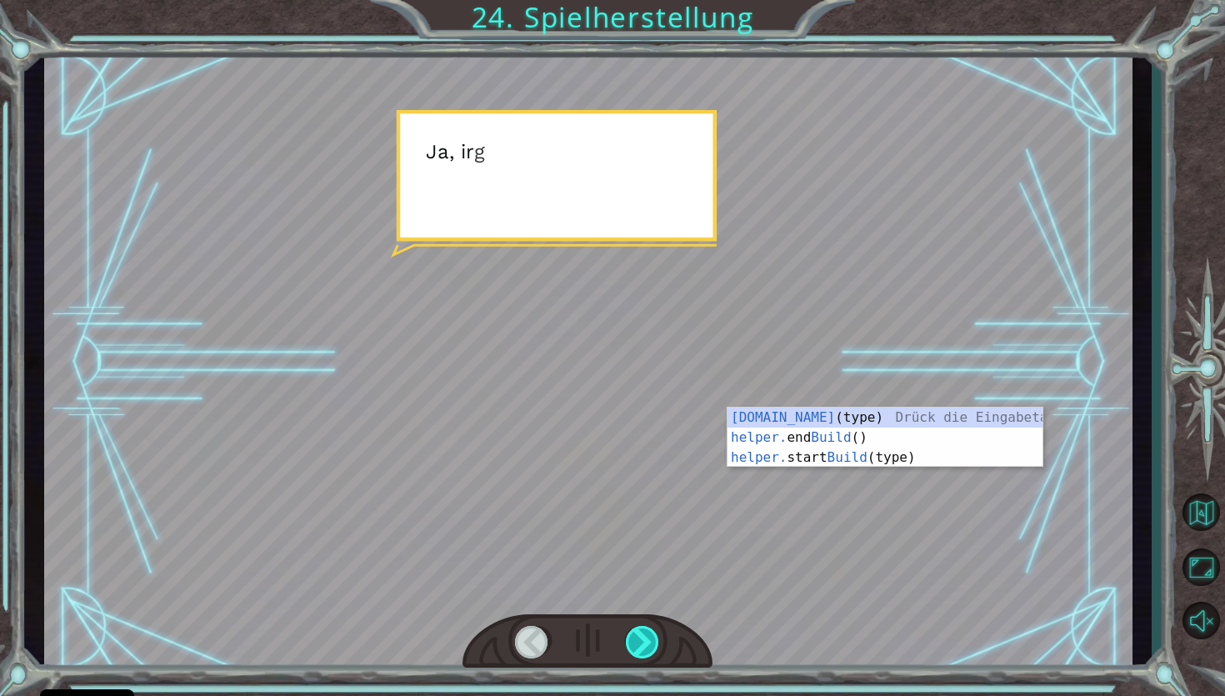
click at [645, 638] on div at bounding box center [643, 642] width 35 height 33
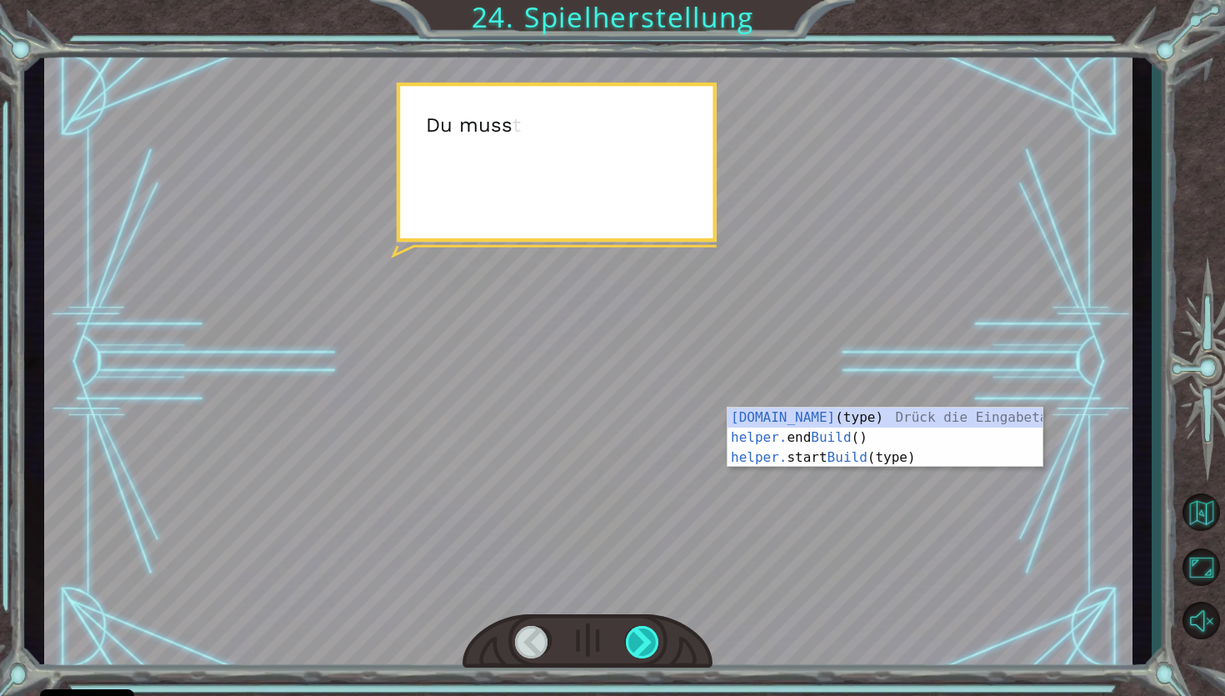
click at [645, 638] on div at bounding box center [643, 642] width 35 height 33
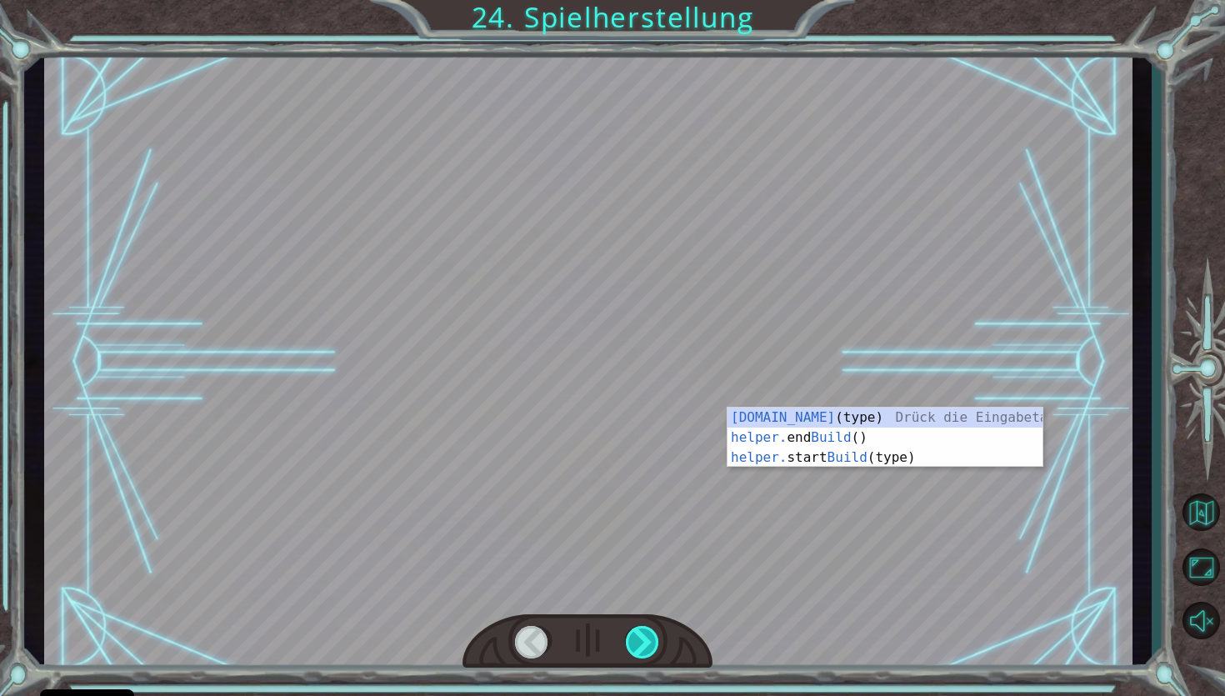
click at [645, 638] on div at bounding box center [643, 642] width 35 height 33
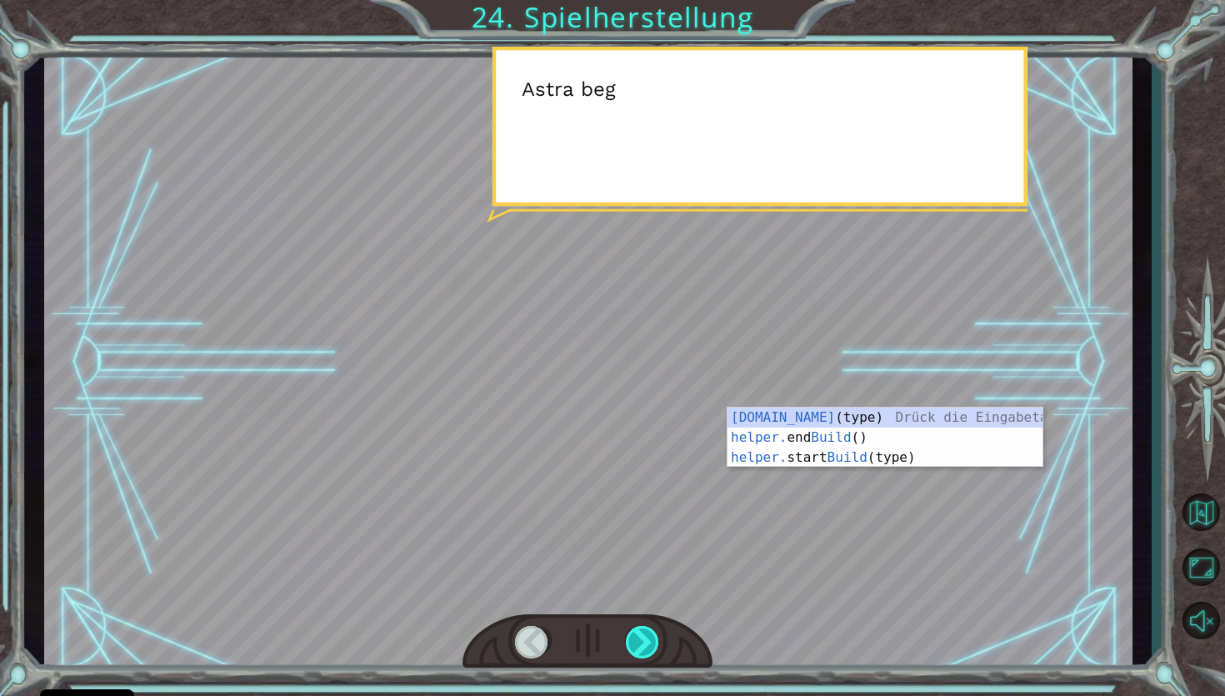
click at [645, 638] on div at bounding box center [643, 642] width 35 height 33
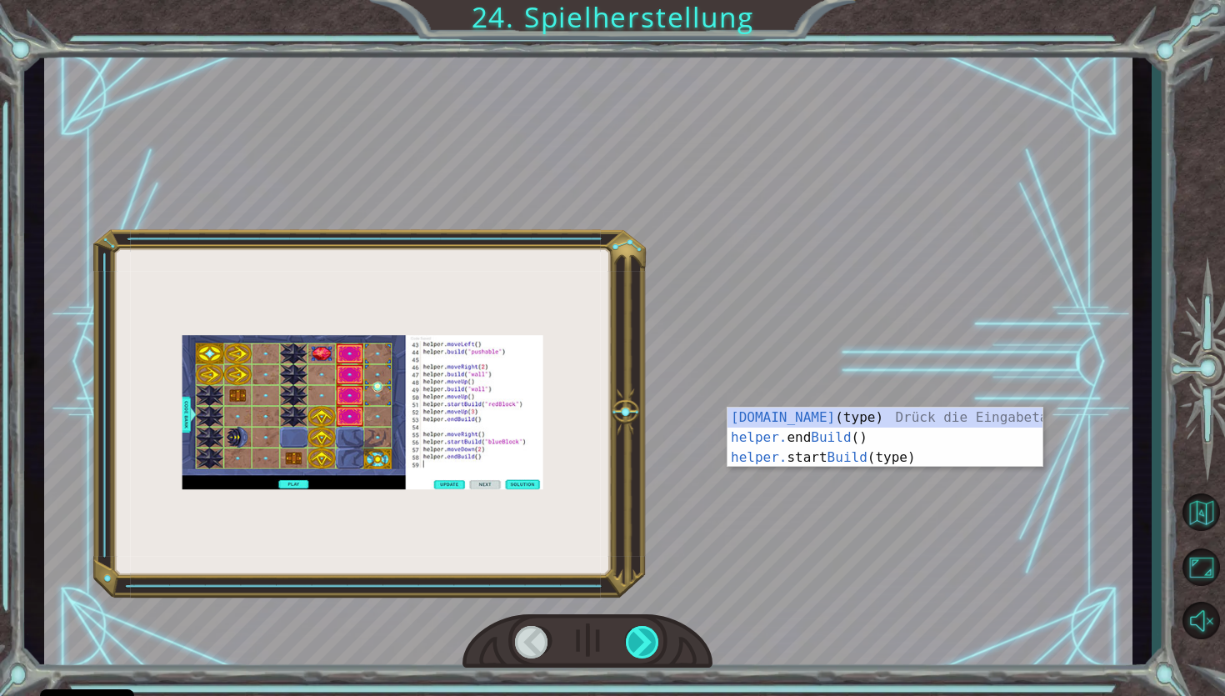
click at [648, 637] on div at bounding box center [643, 642] width 35 height 33
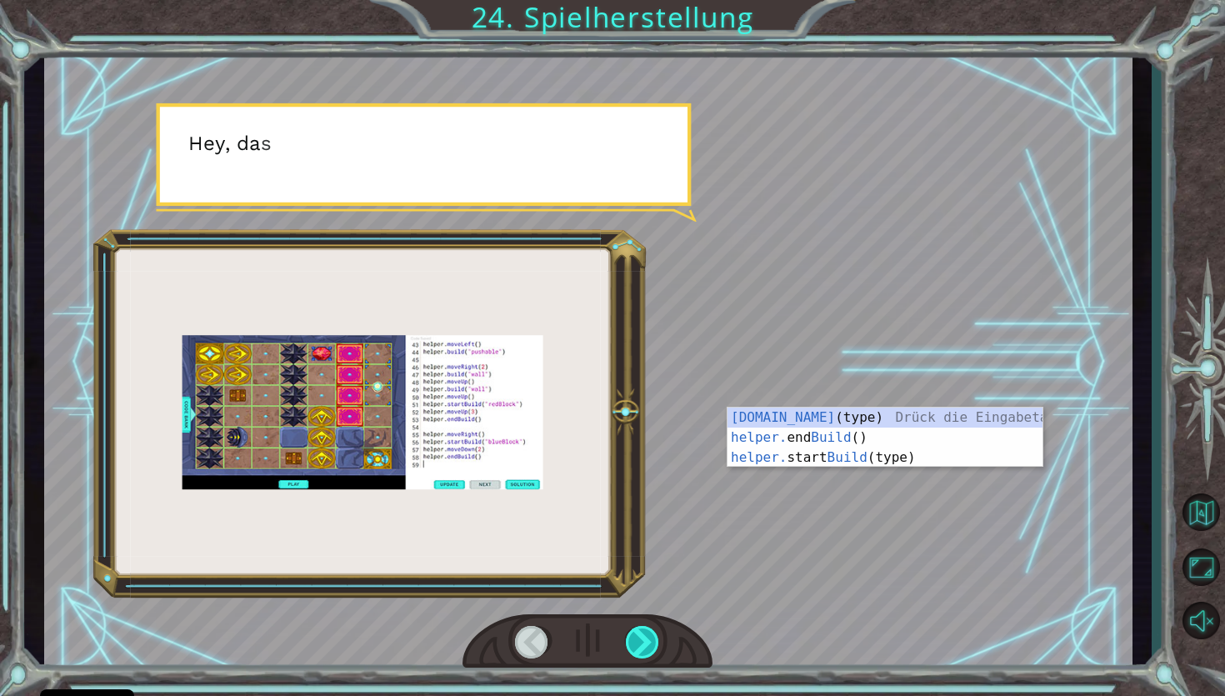
click at [648, 637] on div at bounding box center [643, 642] width 35 height 33
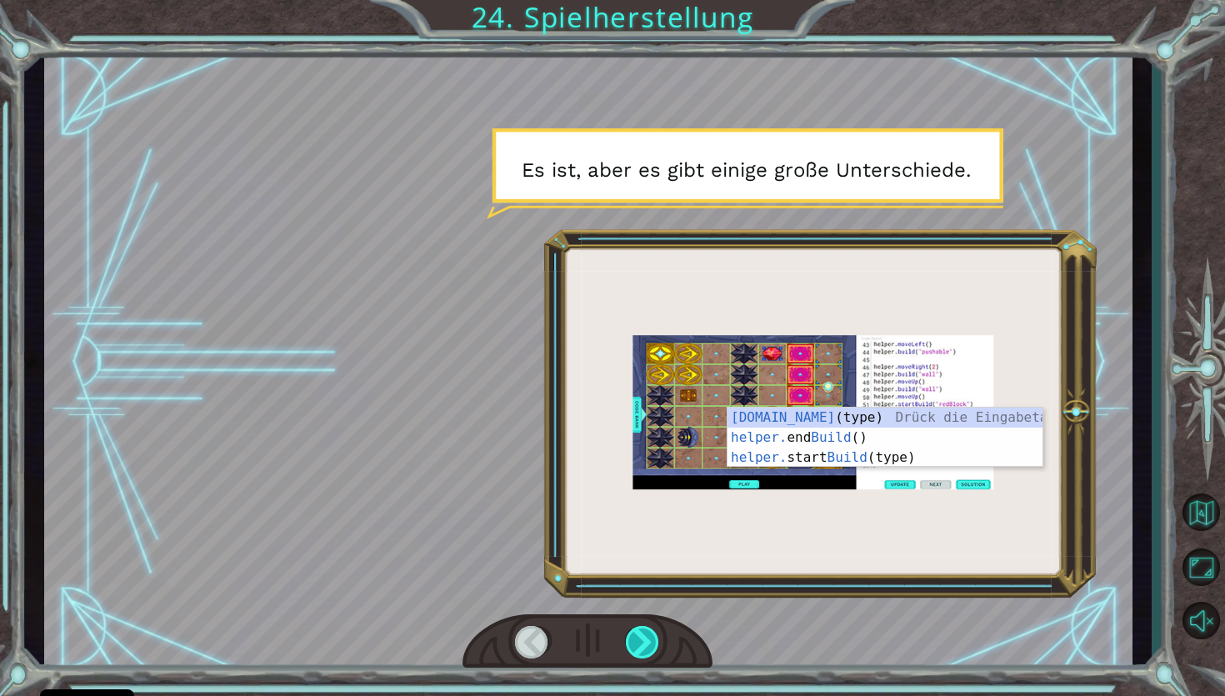
click at [648, 637] on div at bounding box center [643, 642] width 35 height 33
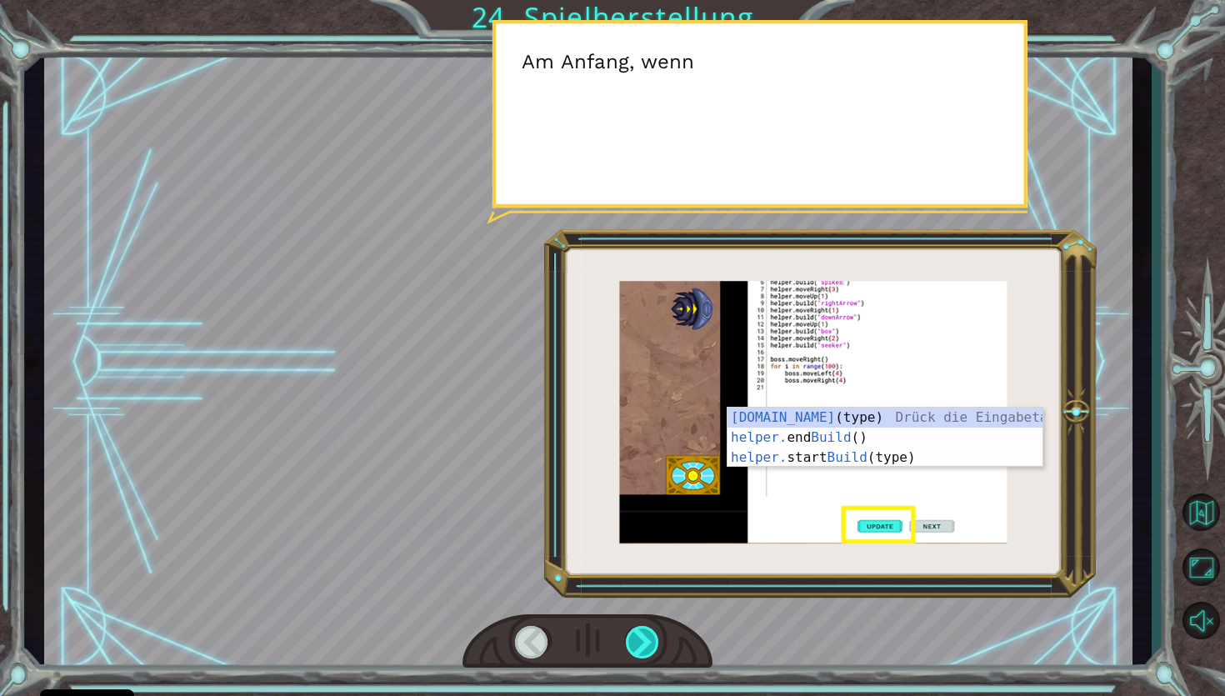
click at [648, 637] on div at bounding box center [643, 642] width 35 height 33
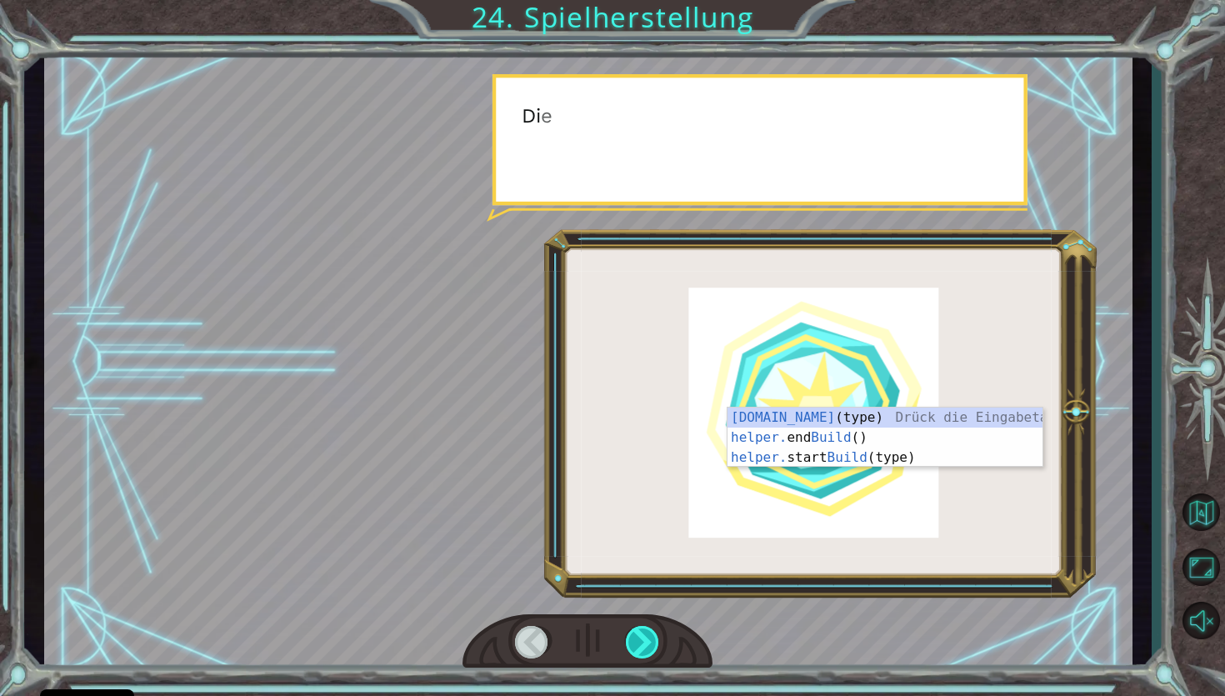
click at [648, 637] on div at bounding box center [643, 642] width 35 height 33
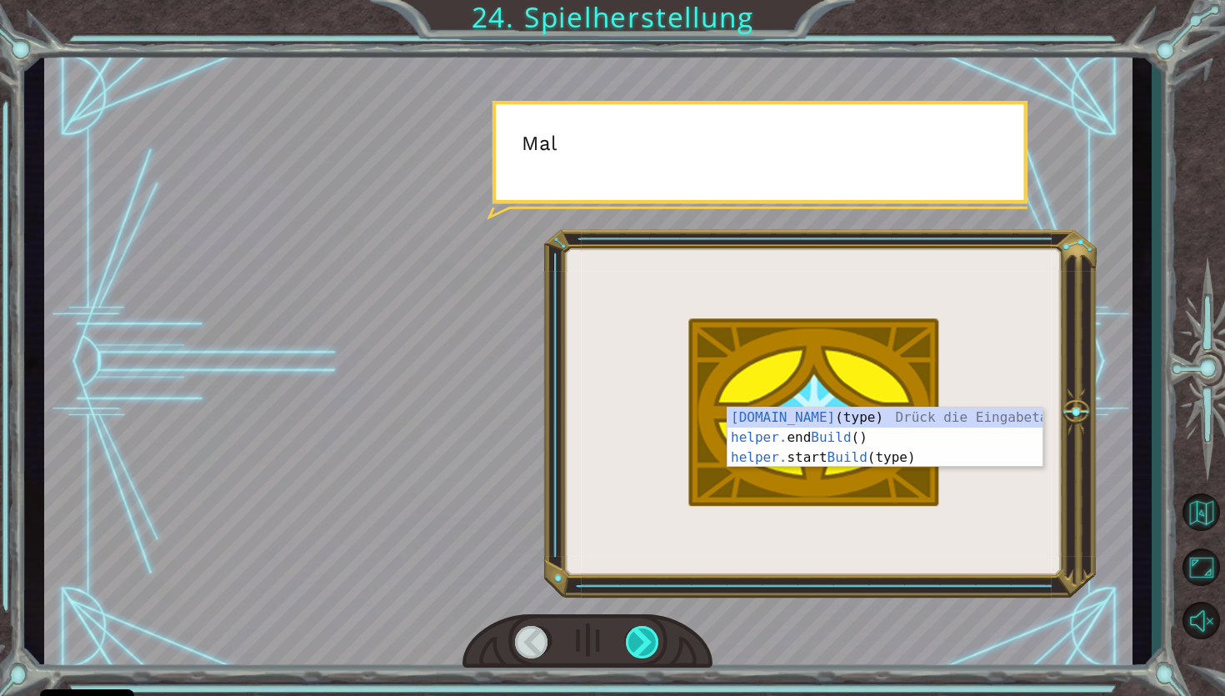
click at [648, 637] on div at bounding box center [643, 642] width 35 height 33
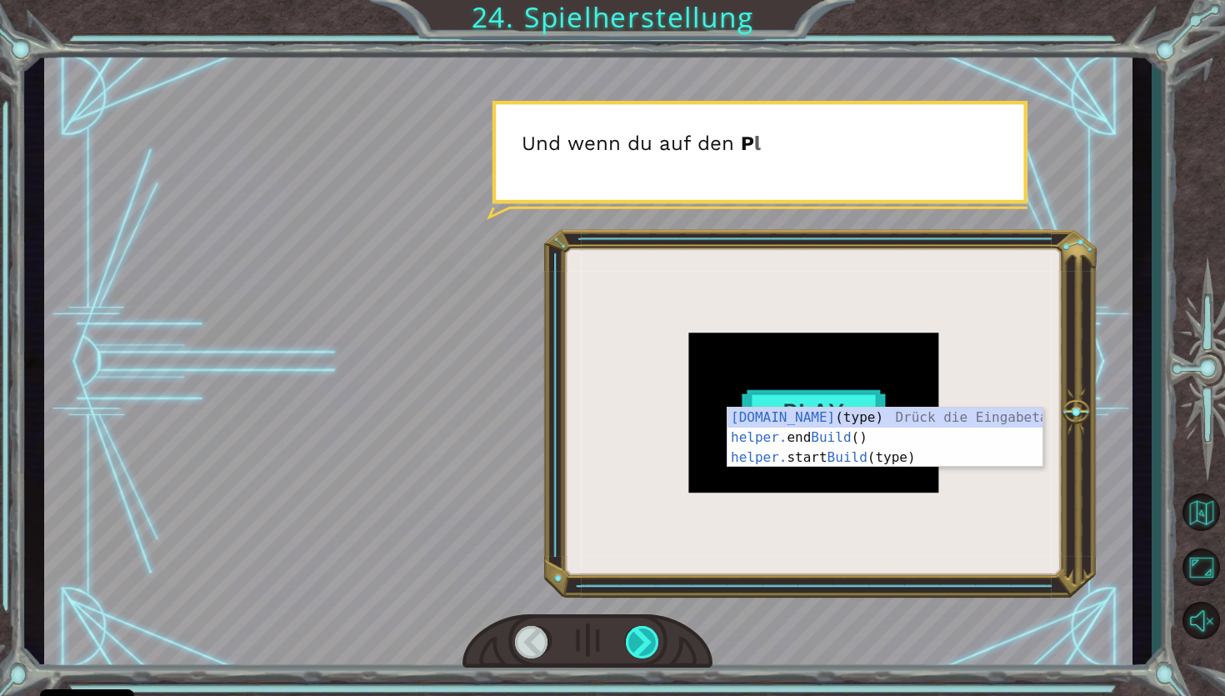
click at [648, 637] on div at bounding box center [643, 642] width 35 height 33
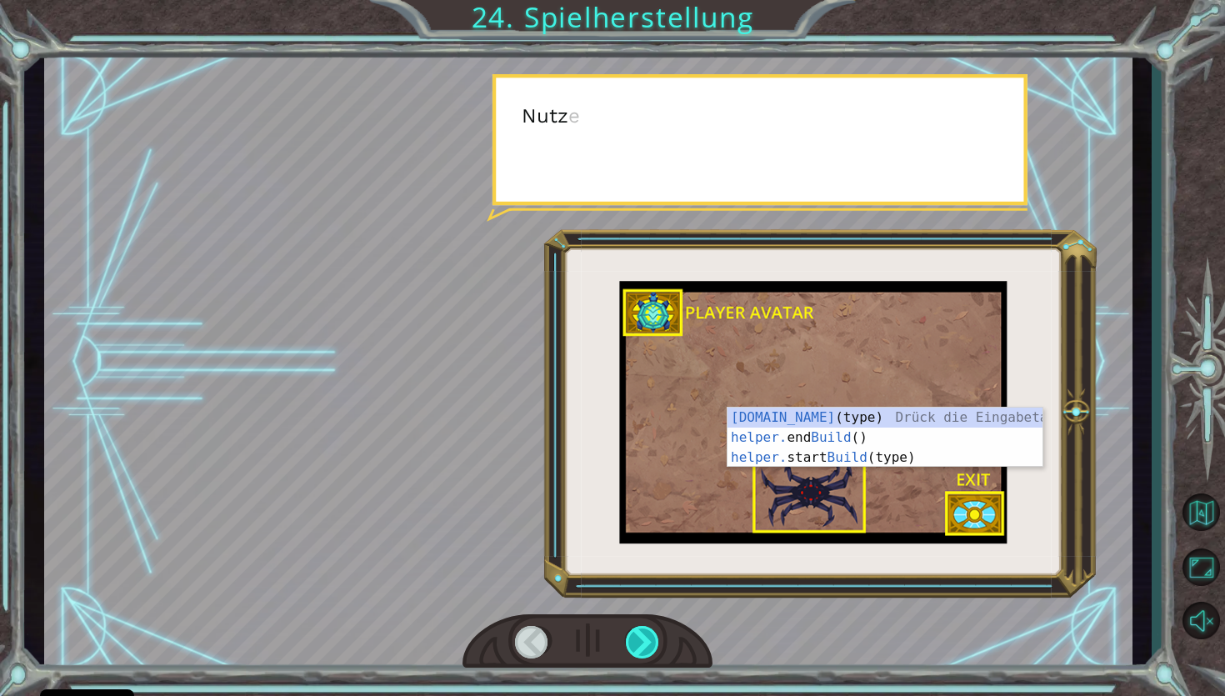
click at [648, 637] on div at bounding box center [643, 642] width 35 height 33
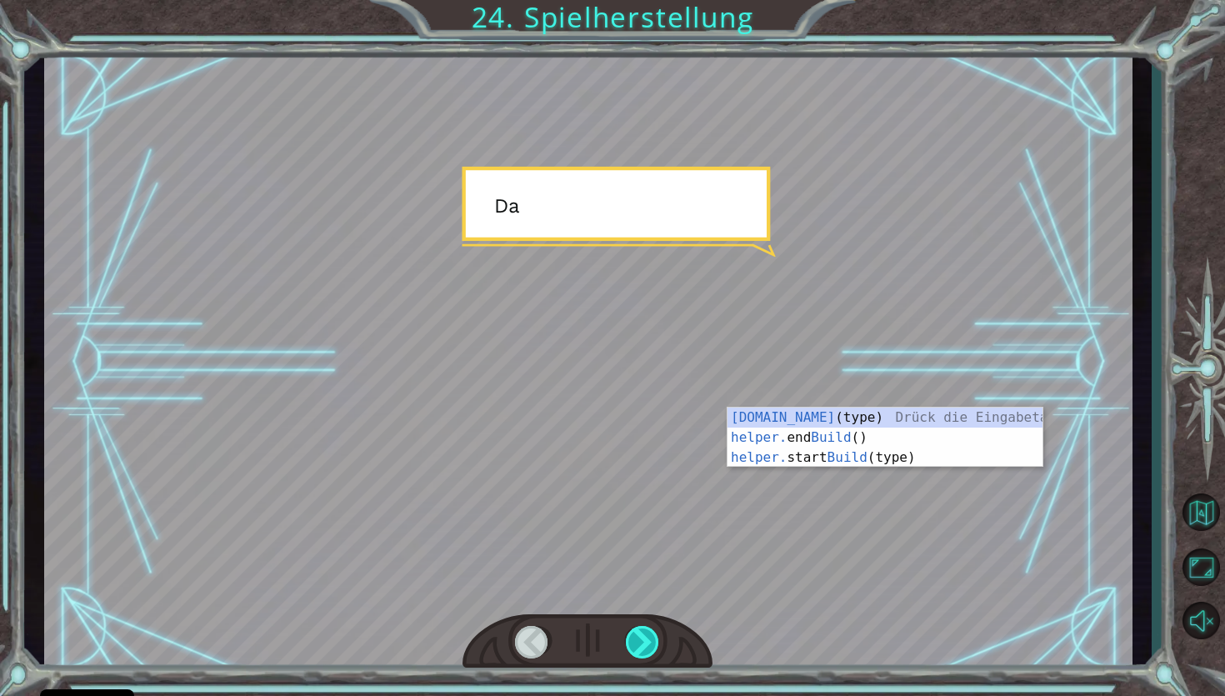
click at [648, 637] on div at bounding box center [643, 642] width 35 height 33
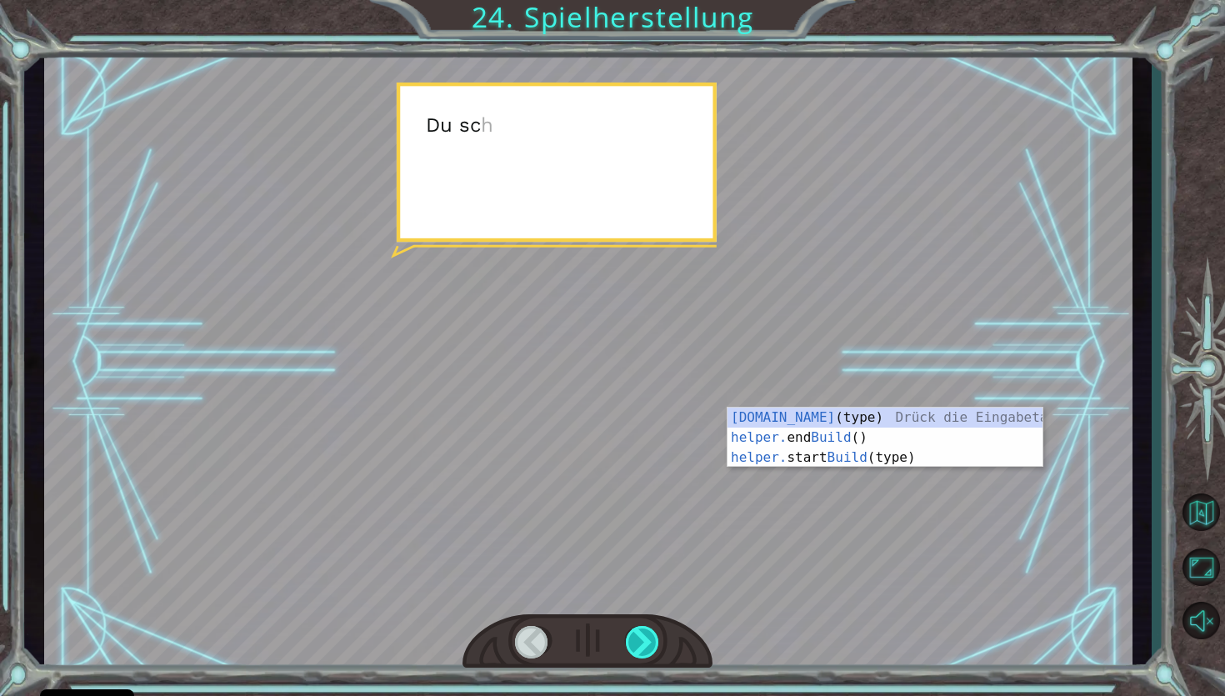
click at [648, 637] on div at bounding box center [643, 642] width 35 height 33
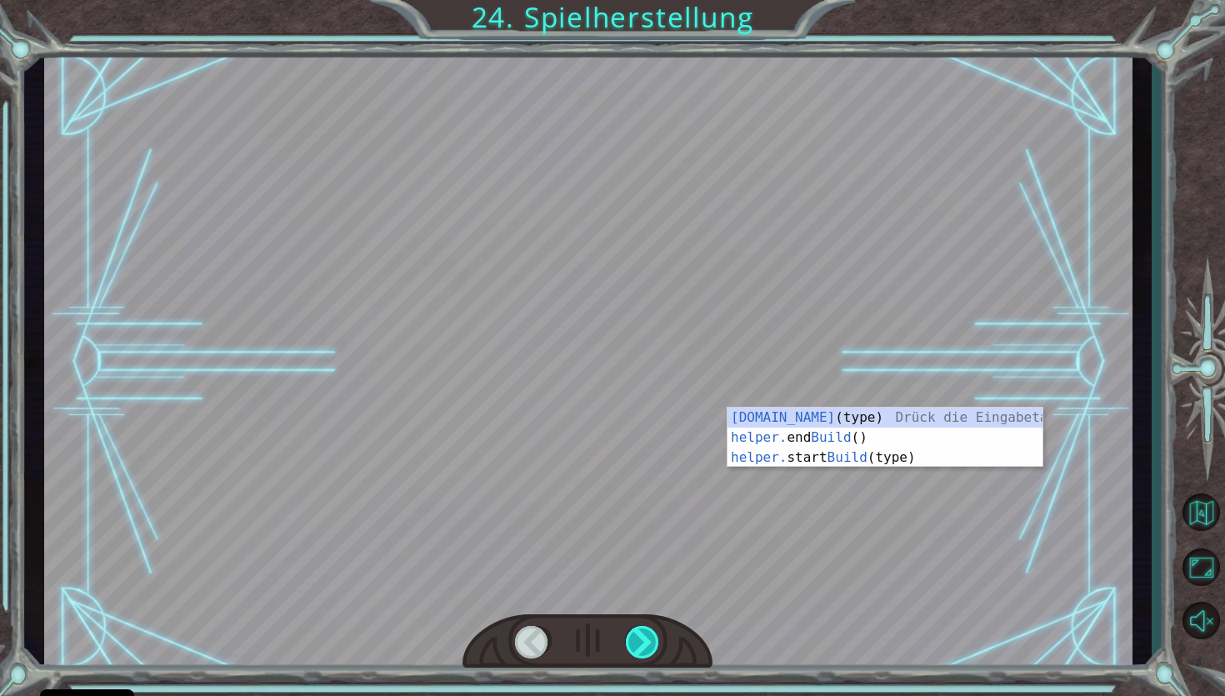
click at [648, 637] on div at bounding box center [643, 642] width 35 height 33
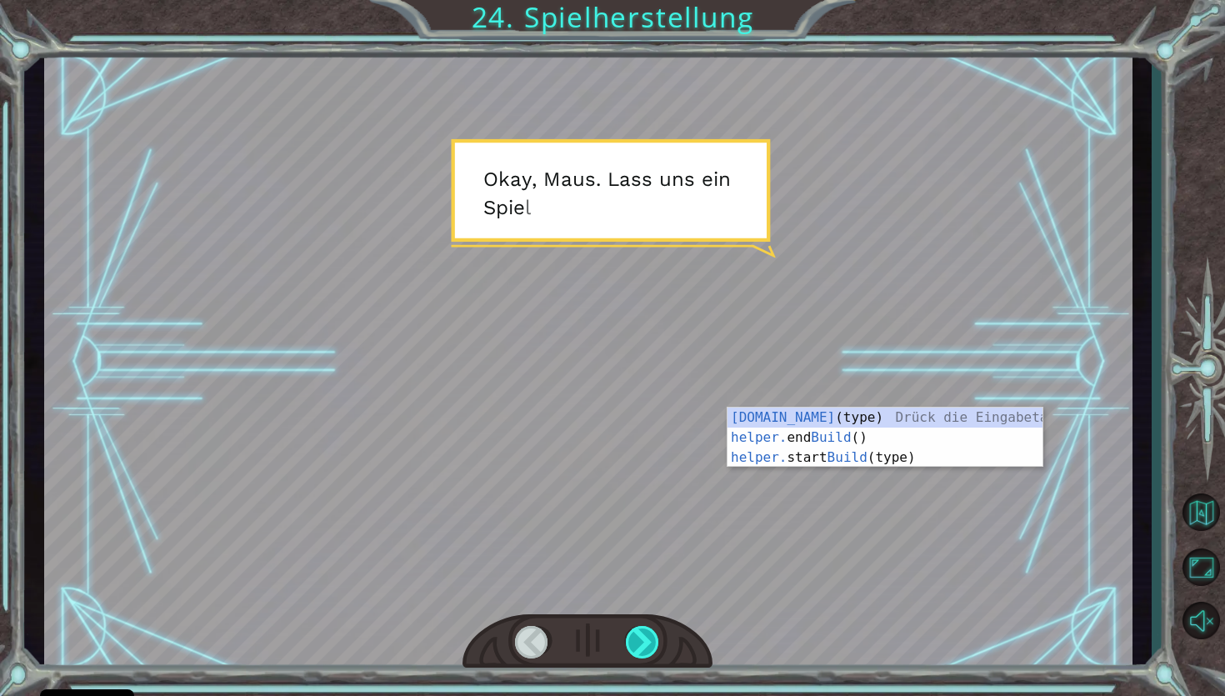
click at [648, 637] on div at bounding box center [643, 642] width 35 height 33
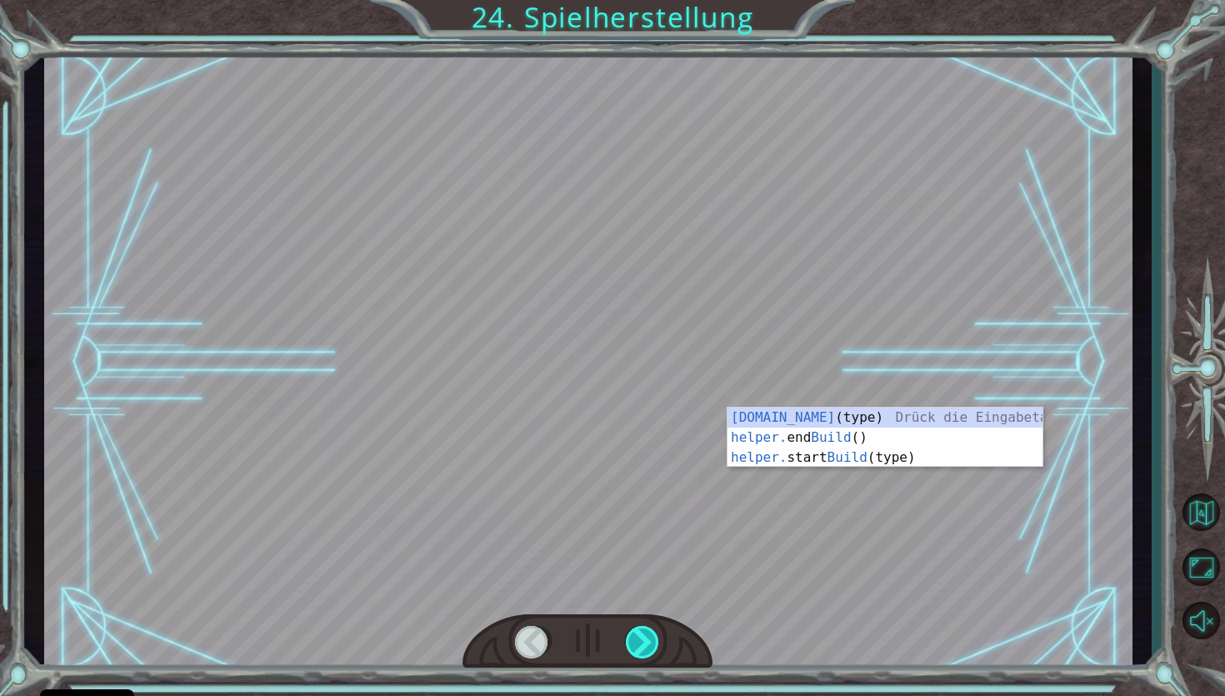
click at [648, 637] on div at bounding box center [643, 642] width 35 height 33
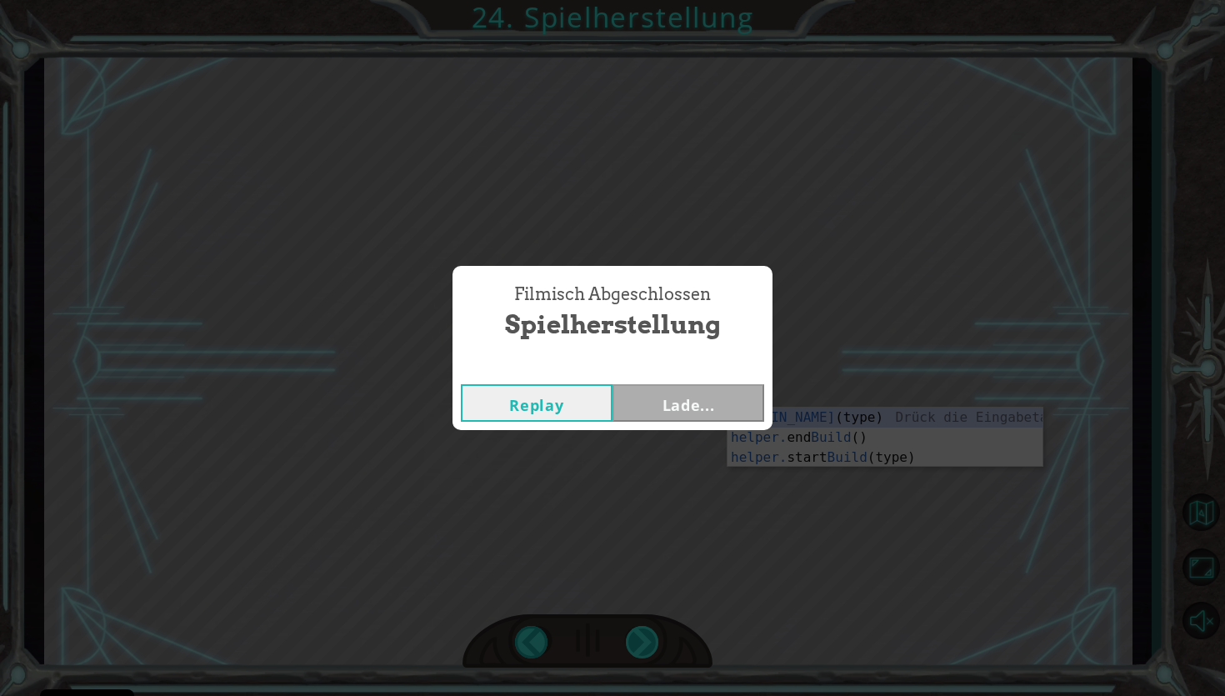
click at [648, 637] on div "Filmisch Abgeschlossen Spielherstellung Replay Lade..." at bounding box center [612, 348] width 1225 height 696
click at [688, 414] on button "Weiter" at bounding box center [689, 403] width 152 height 38
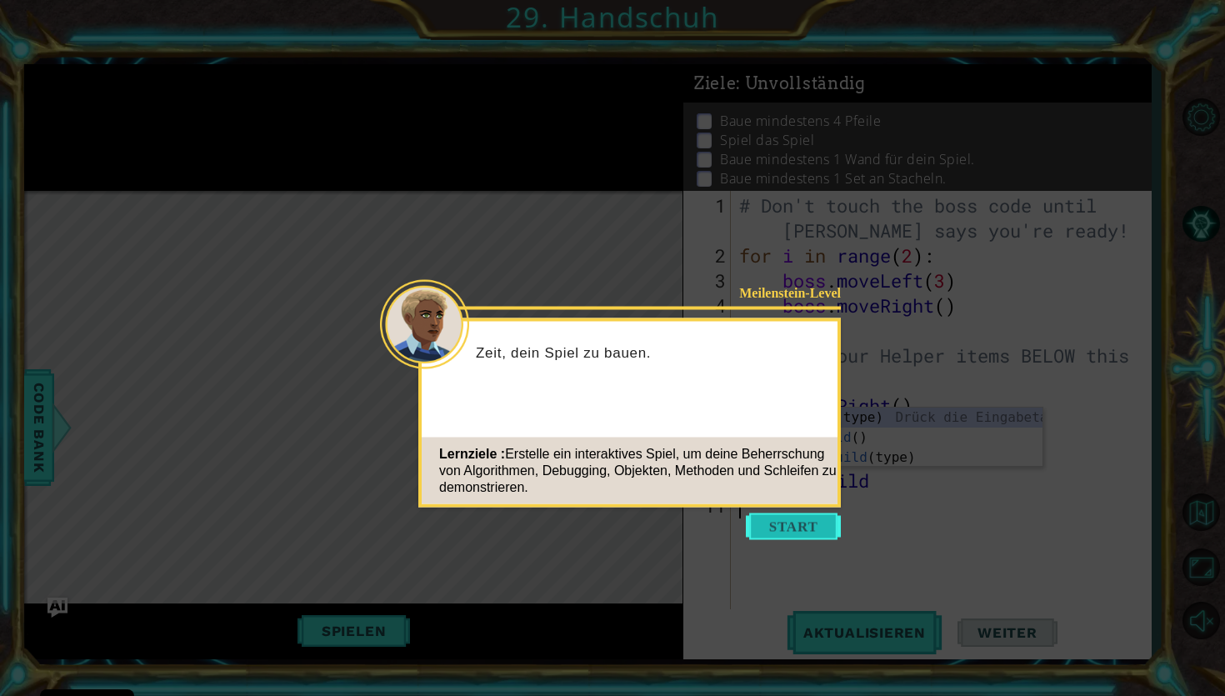
click at [784, 531] on button "Start" at bounding box center [793, 526] width 95 height 27
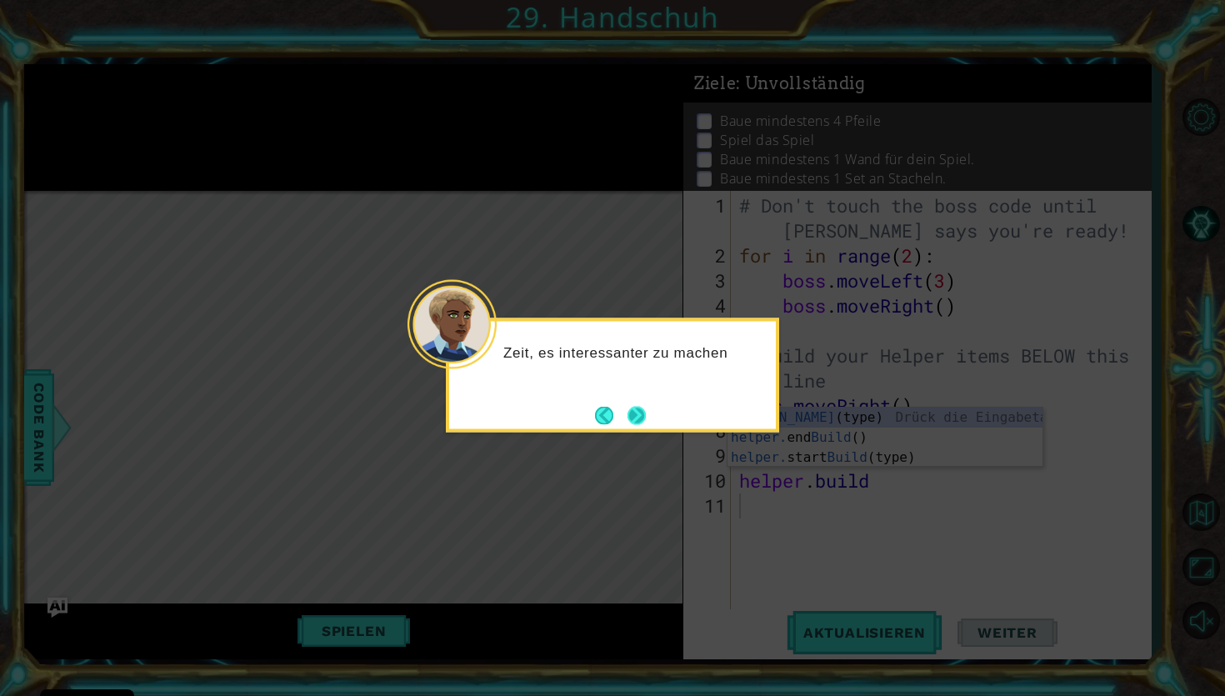
click at [641, 415] on button "Weiter" at bounding box center [637, 415] width 18 height 18
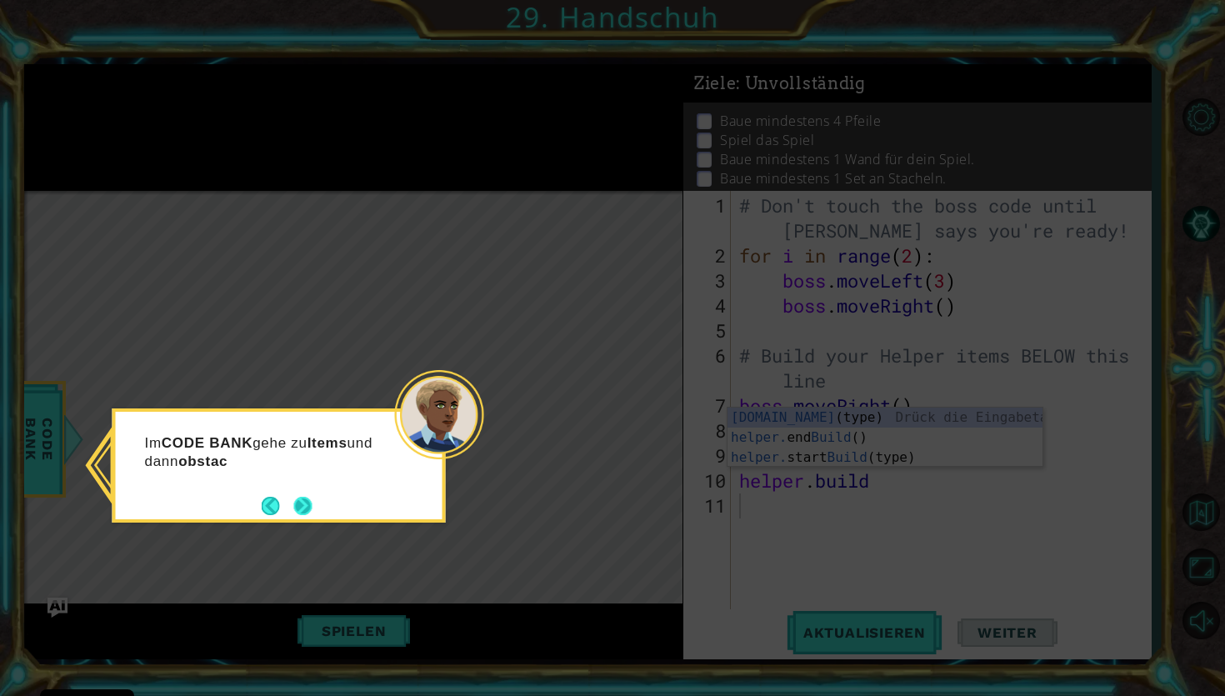
click at [306, 497] on button "Weiter" at bounding box center [302, 506] width 18 height 18
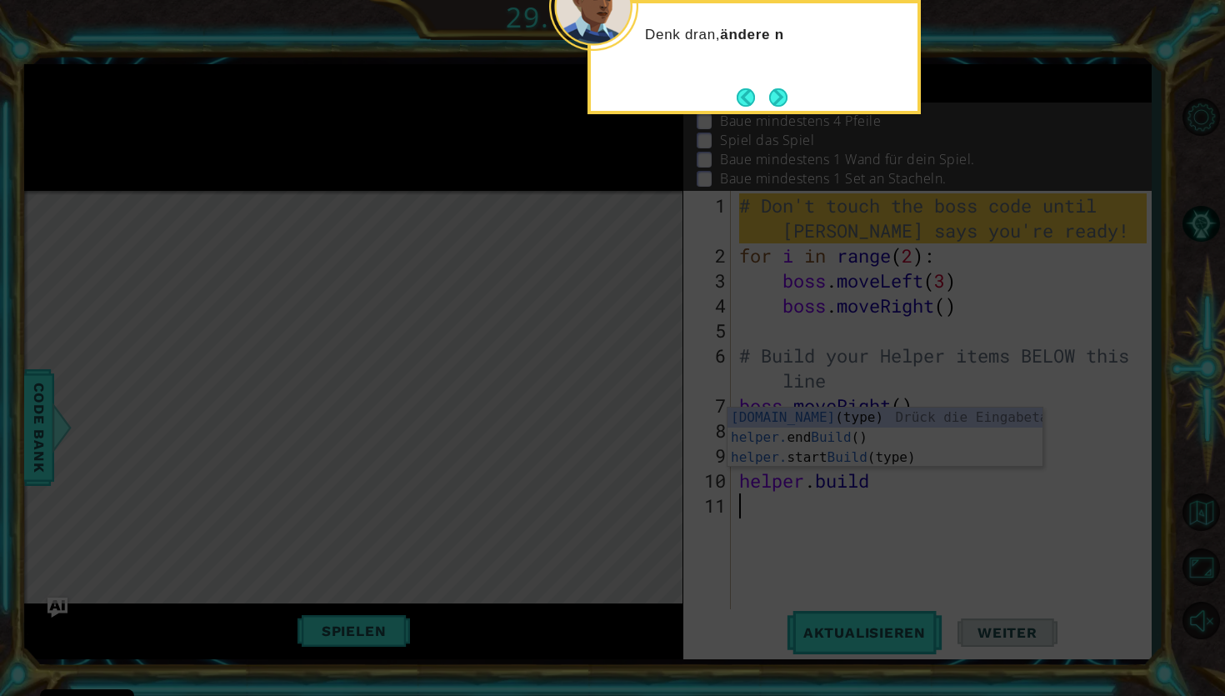
click at [774, 78] on div "Denk dran, ändere n" at bounding box center [754, 57] width 333 height 114
click at [775, 103] on button "Weiter" at bounding box center [778, 97] width 19 height 19
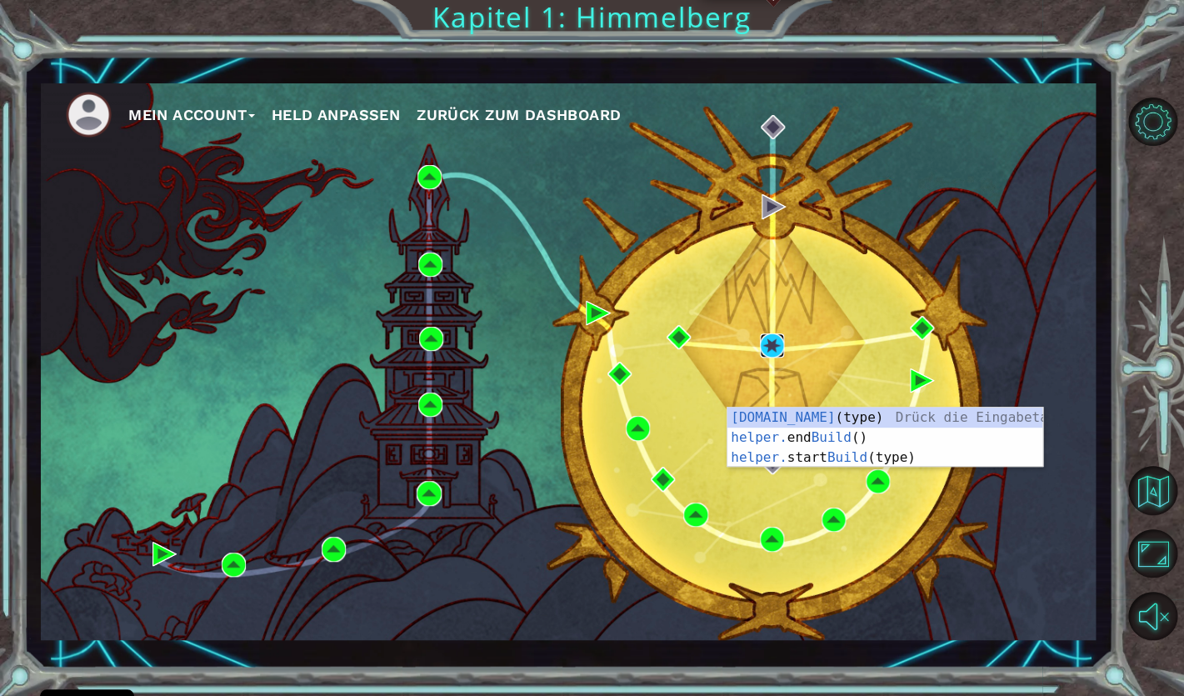
click at [774, 339] on img at bounding box center [772, 345] width 24 height 24
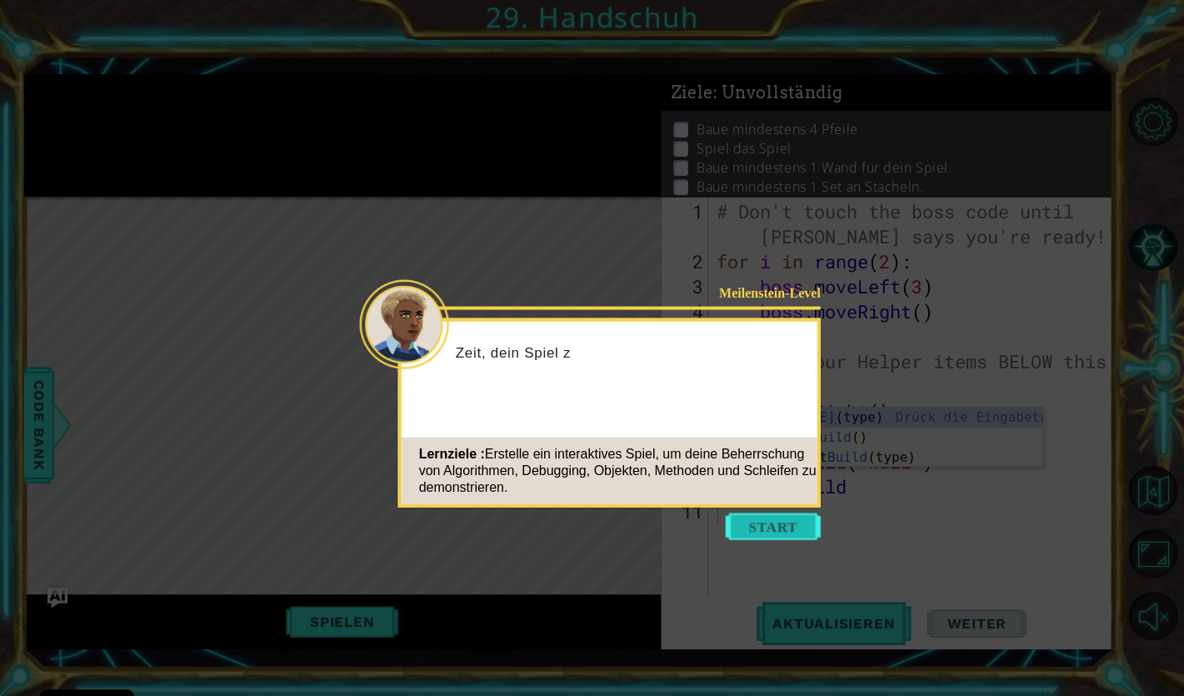
click at [764, 522] on button "Start" at bounding box center [773, 526] width 95 height 27
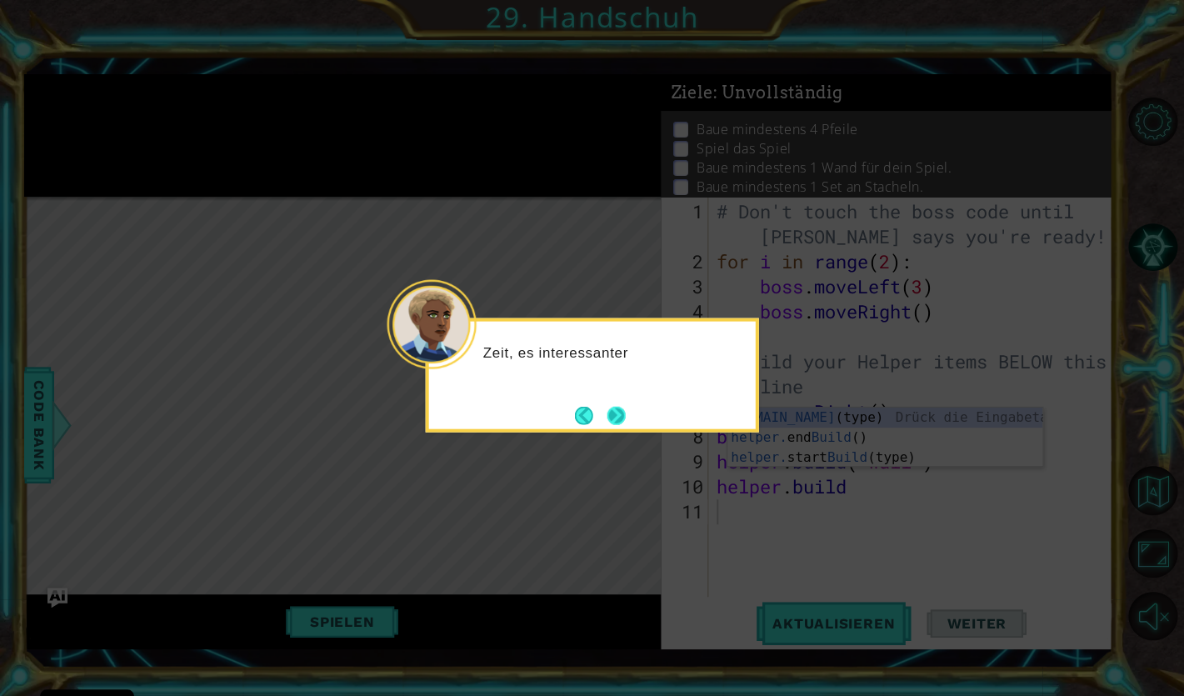
click at [621, 413] on button "Weiter" at bounding box center [616, 415] width 18 height 18
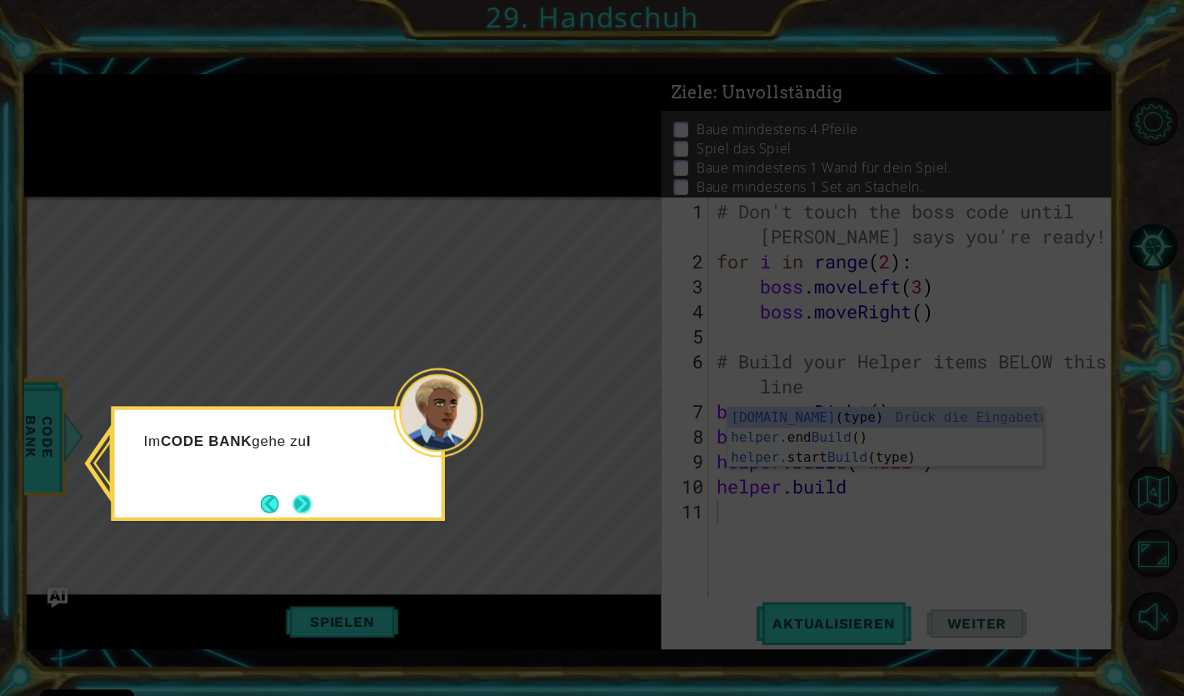
click at [297, 501] on button "Weiter" at bounding box center [302, 503] width 18 height 18
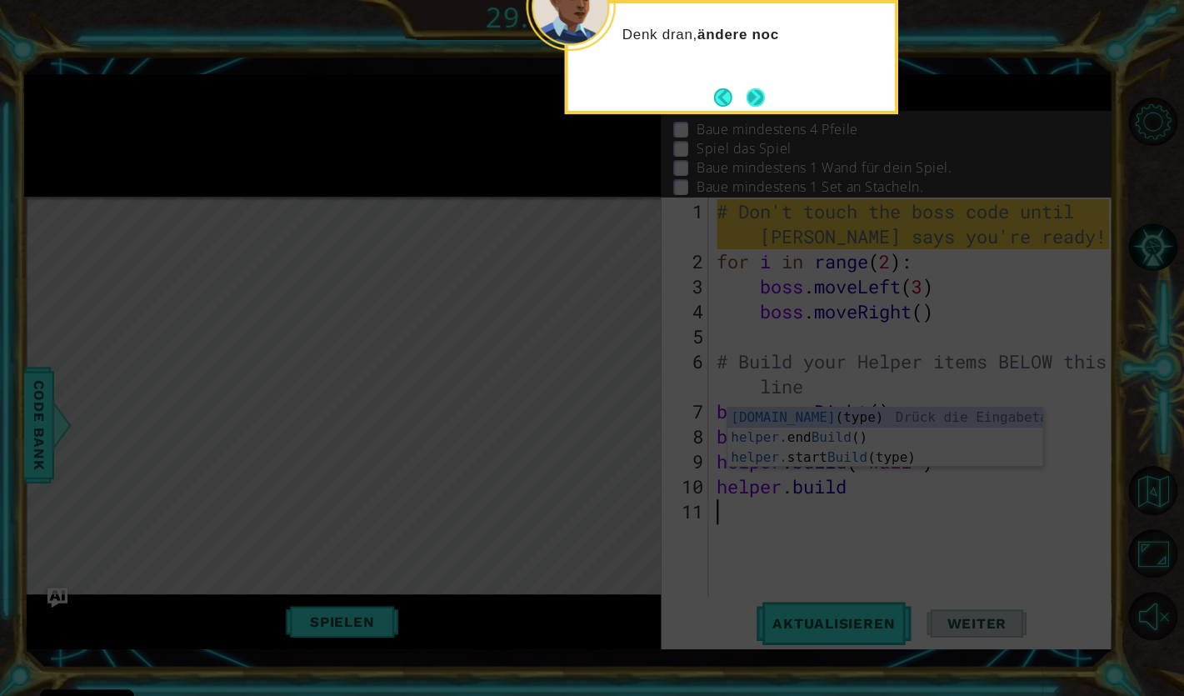
click at [762, 96] on button "Weiter" at bounding box center [755, 97] width 18 height 18
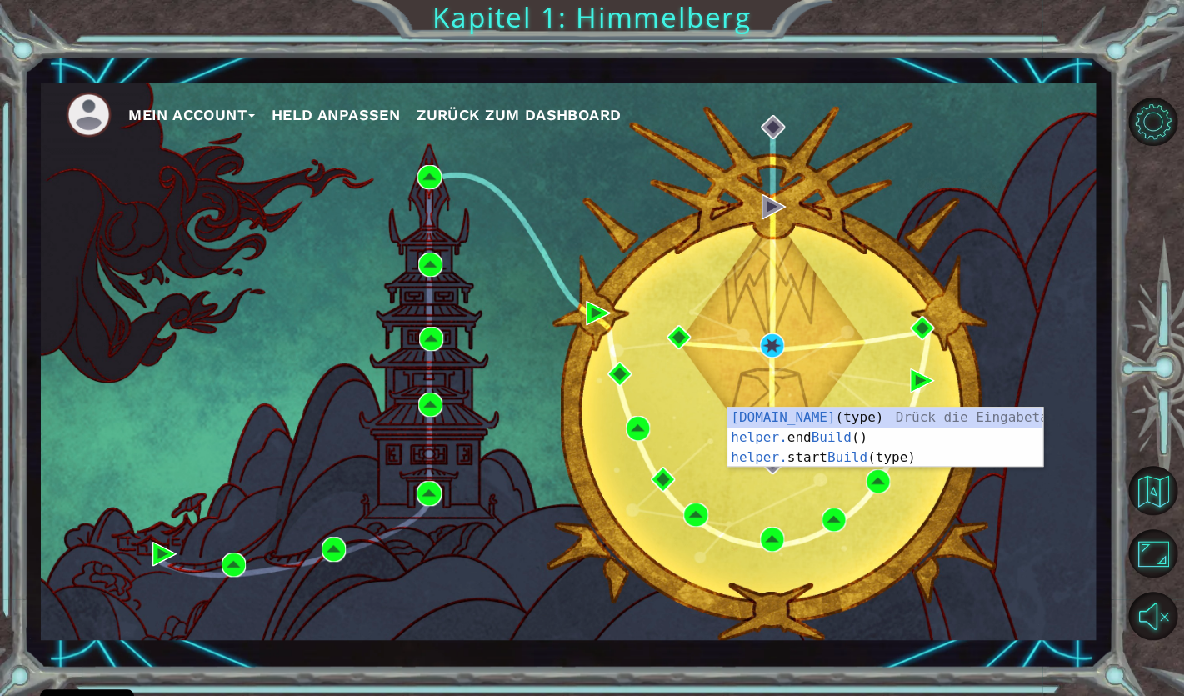
click at [654, 377] on div "Mein Account Held anpassen Zurück zum Dashboard" at bounding box center [568, 361] width 1055 height 557
